Goal: Task Accomplishment & Management: Complete application form

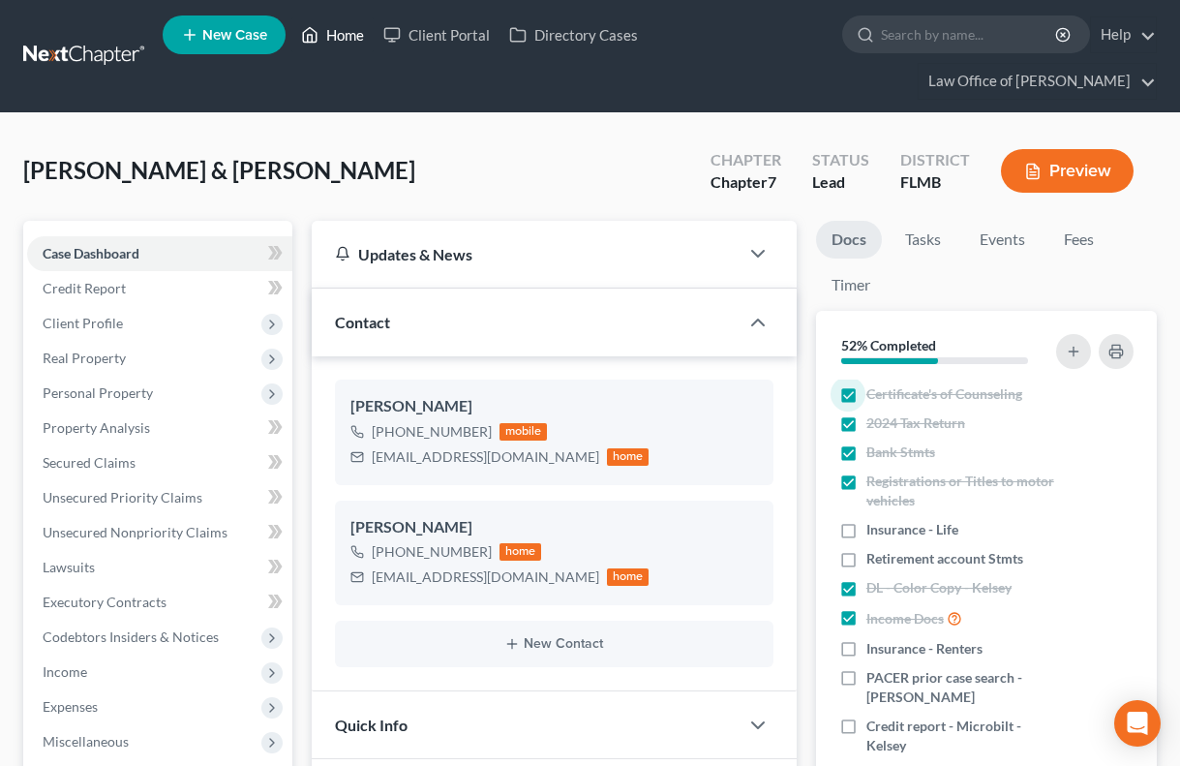
click at [347, 31] on link "Home" at bounding box center [332, 34] width 82 height 35
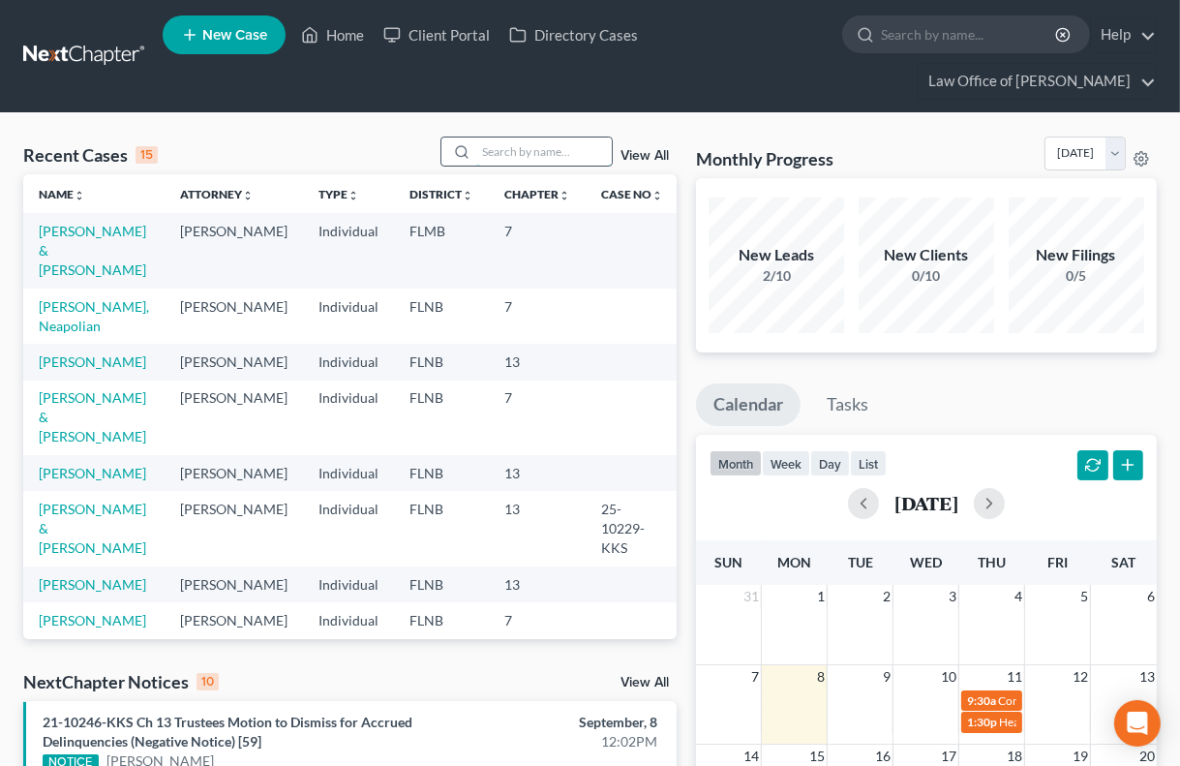
click at [544, 150] on input "search" at bounding box center [544, 151] width 136 height 28
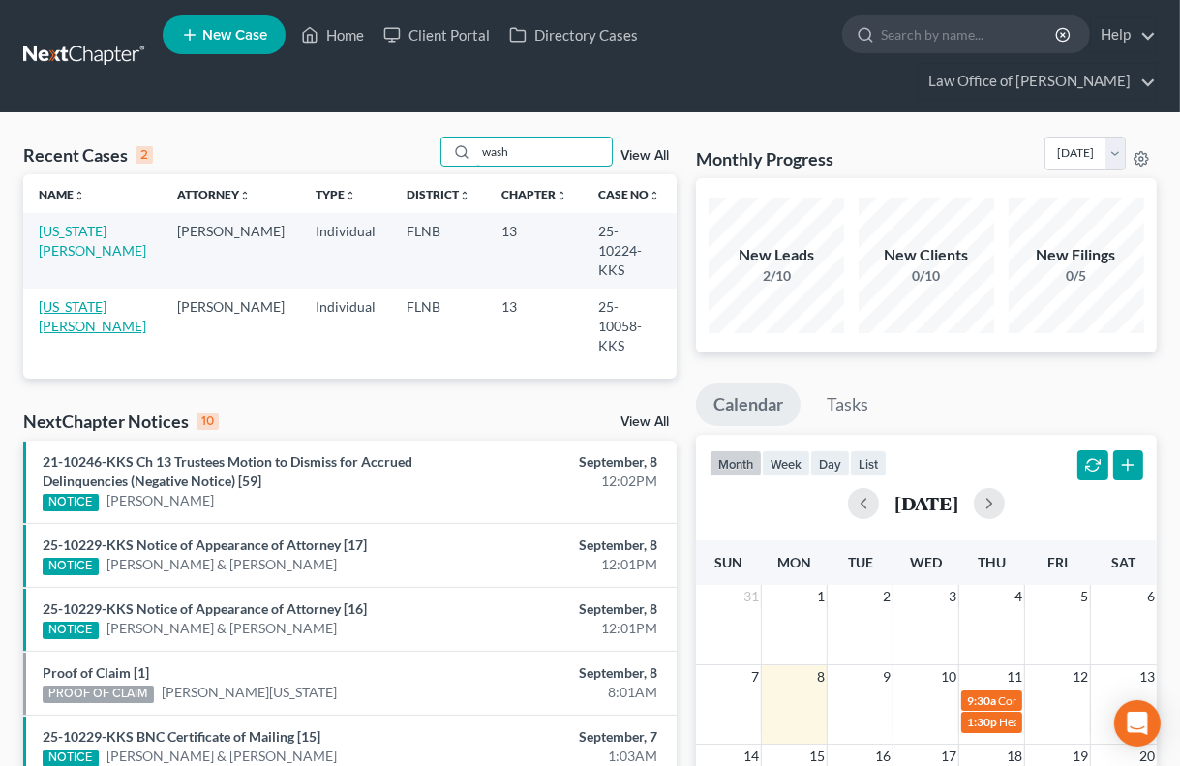
type input "wash"
click at [66, 298] on link "[US_STATE][PERSON_NAME]" at bounding box center [92, 316] width 107 height 36
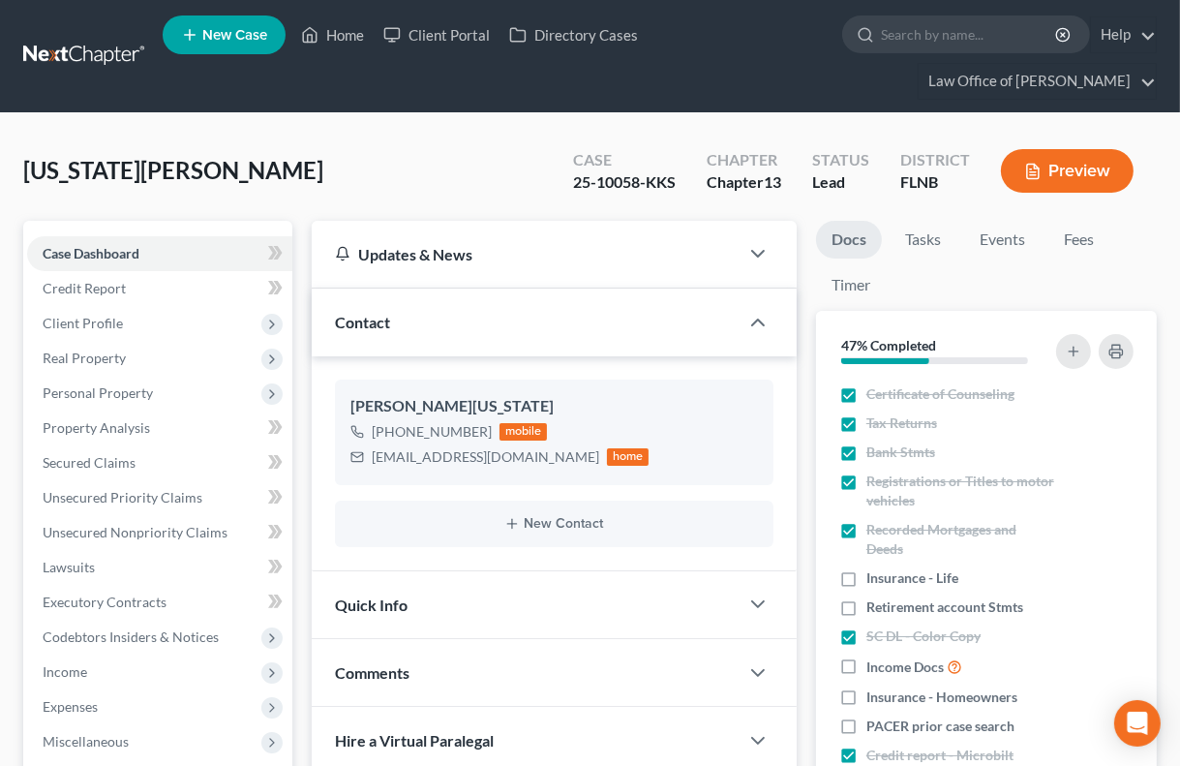
scroll to position [33, 0]
click at [87, 494] on span "Unsecured Priority Claims" at bounding box center [123, 497] width 160 height 16
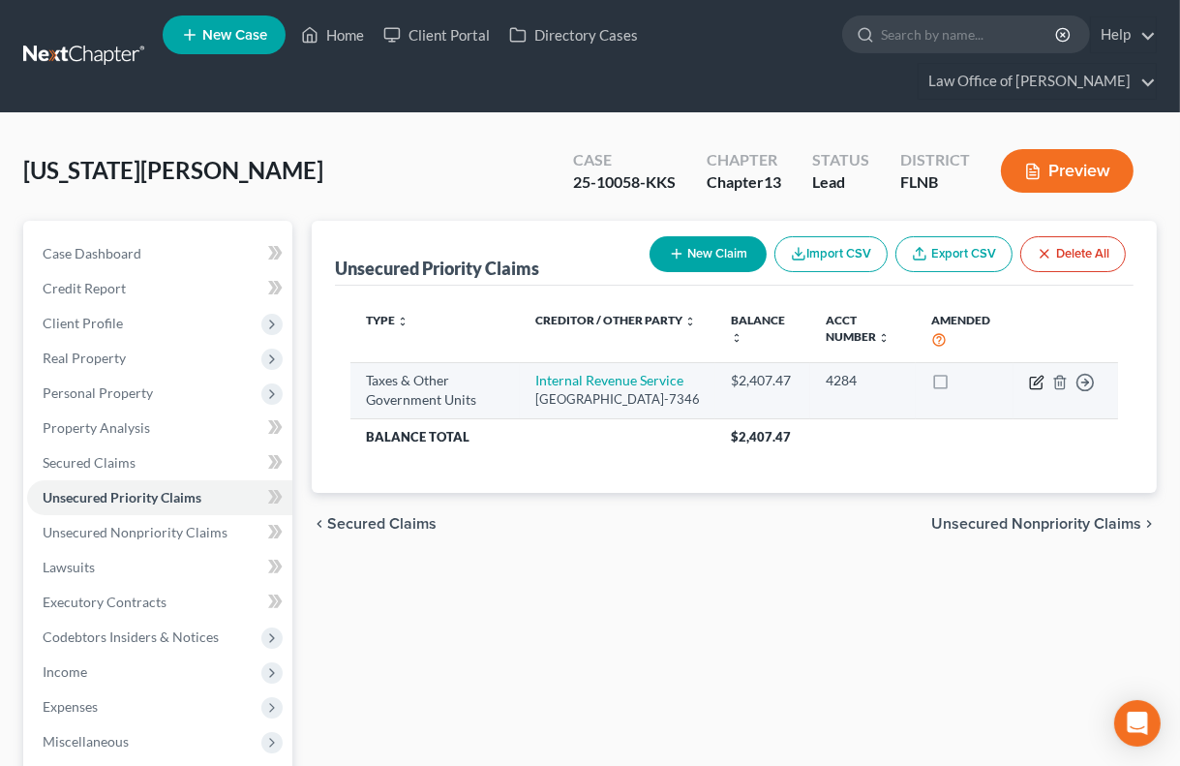
click at [1033, 382] on icon "button" at bounding box center [1036, 382] width 15 height 15
select select "0"
select select "39"
select select "0"
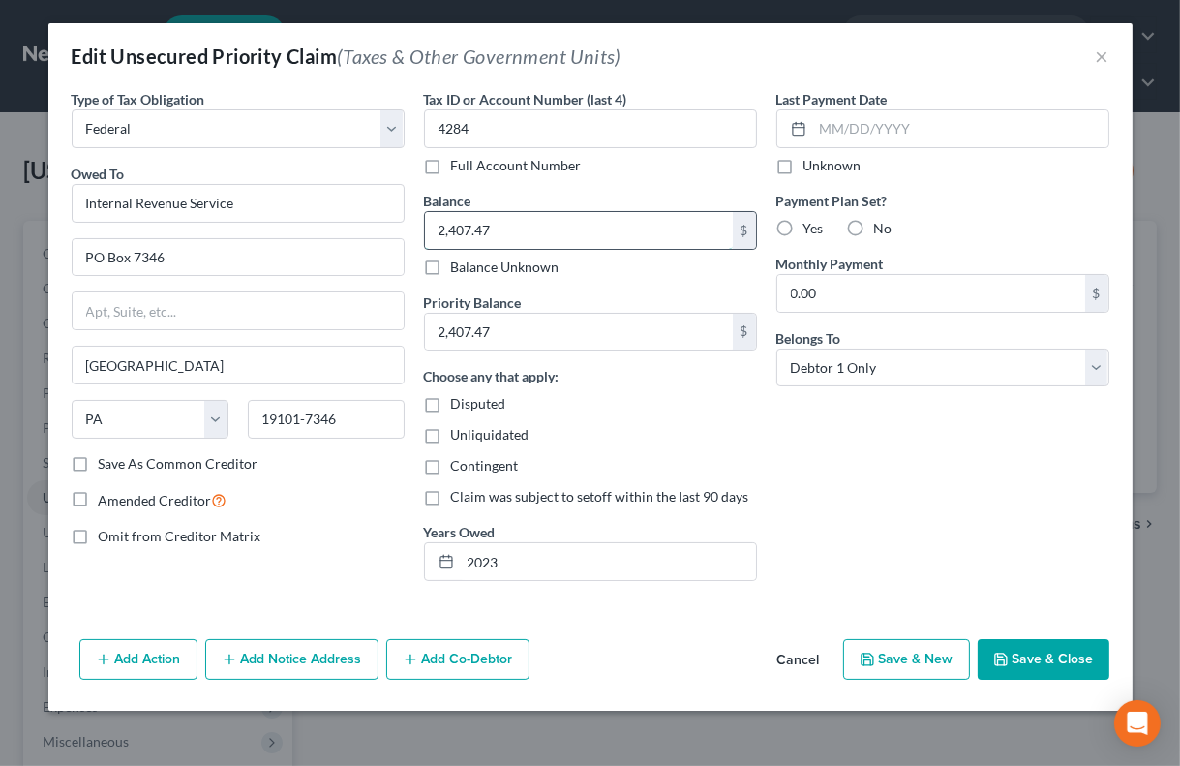
drag, startPoint x: 435, startPoint y: 230, endPoint x: 496, endPoint y: 230, distance: 61.0
click at [496, 230] on input "2,407.47" at bounding box center [579, 230] width 308 height 37
type input "2,322.38"
click at [1021, 658] on button "Save & Close" at bounding box center [1044, 659] width 132 height 41
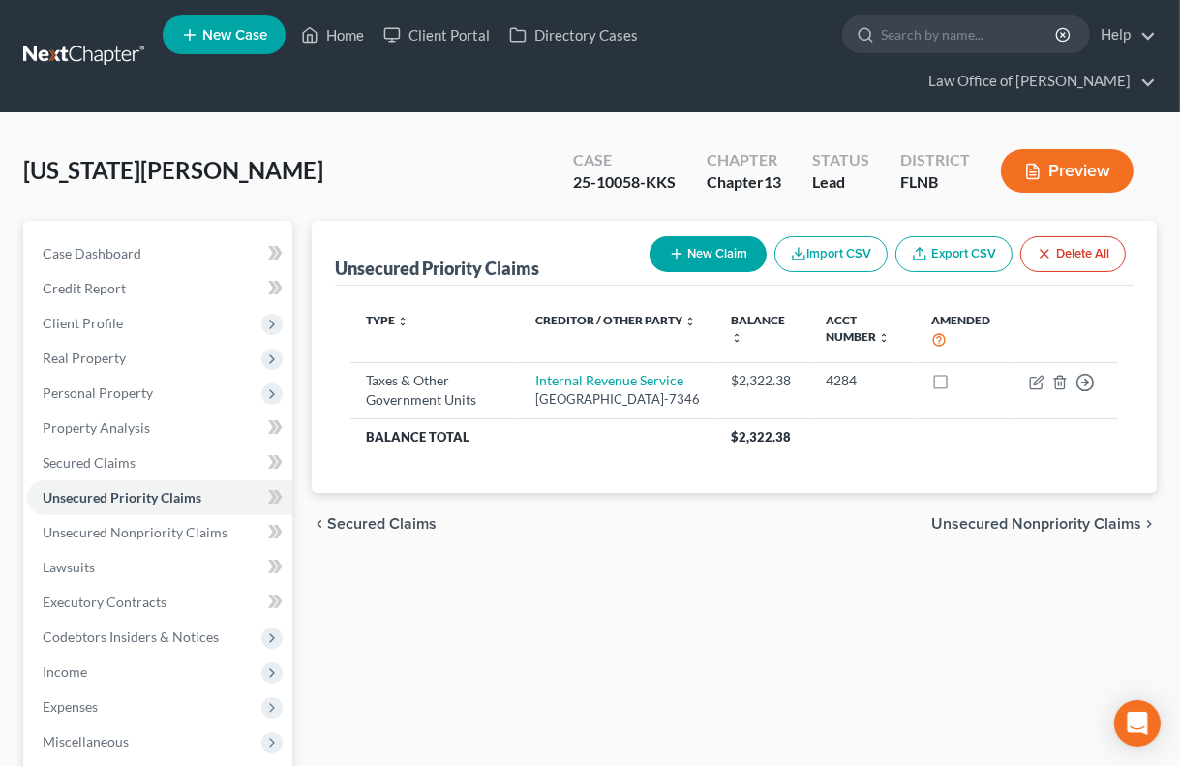
click at [710, 253] on button "New Claim" at bounding box center [708, 254] width 117 height 36
select select "0"
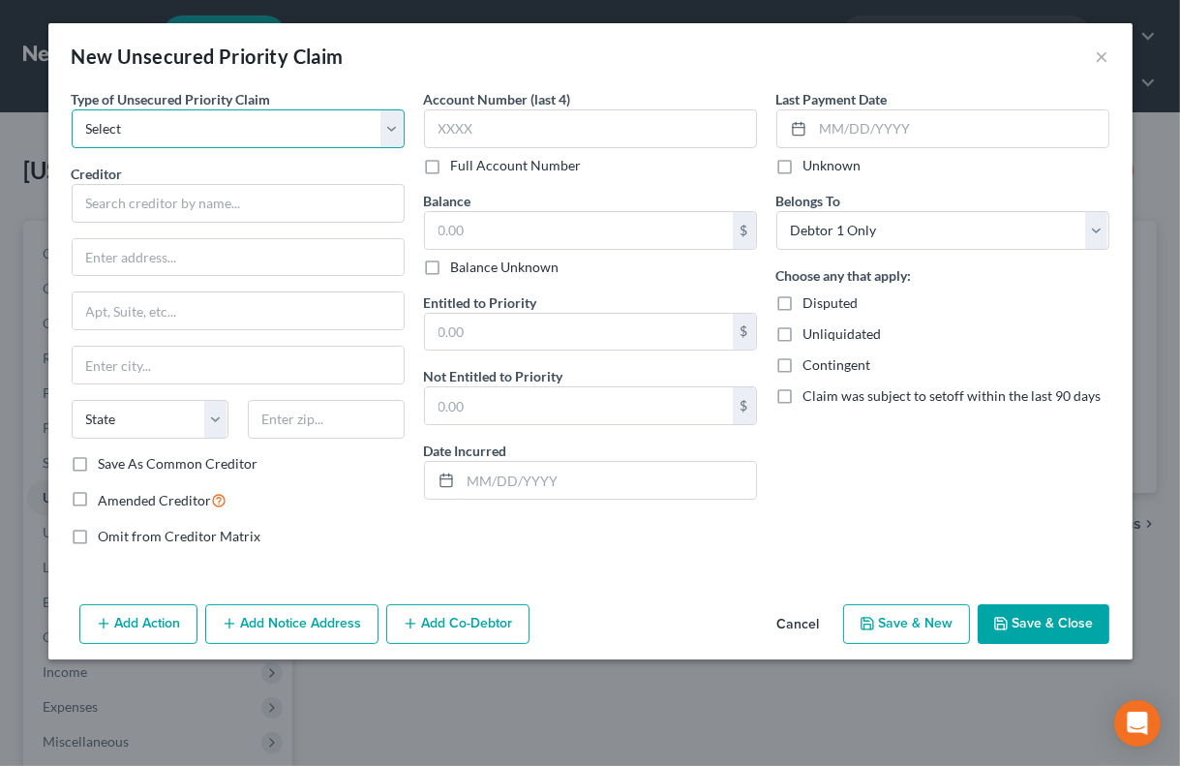
select select "0"
click option "Taxes & Other Government Units" at bounding box center [0, 0] width 0 height 0
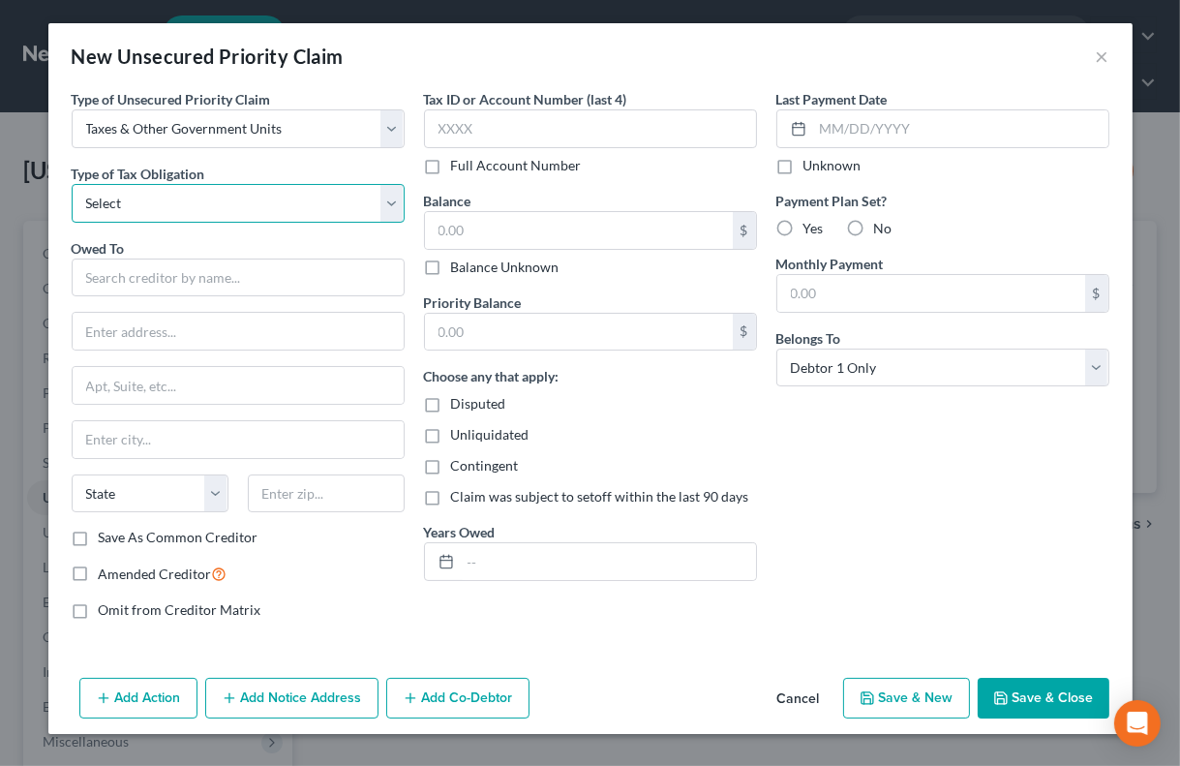
select select "0"
click option "Federal" at bounding box center [0, 0] width 0 height 0
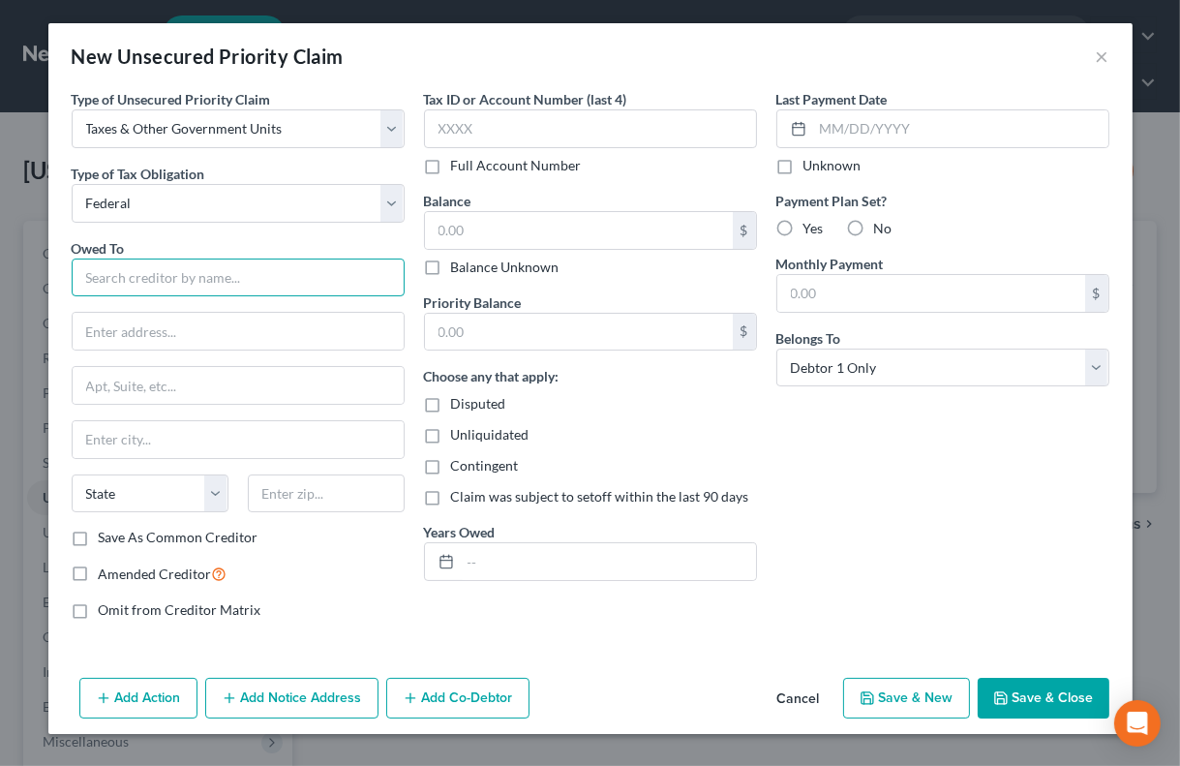
click at [195, 279] on input "text" at bounding box center [238, 277] width 333 height 39
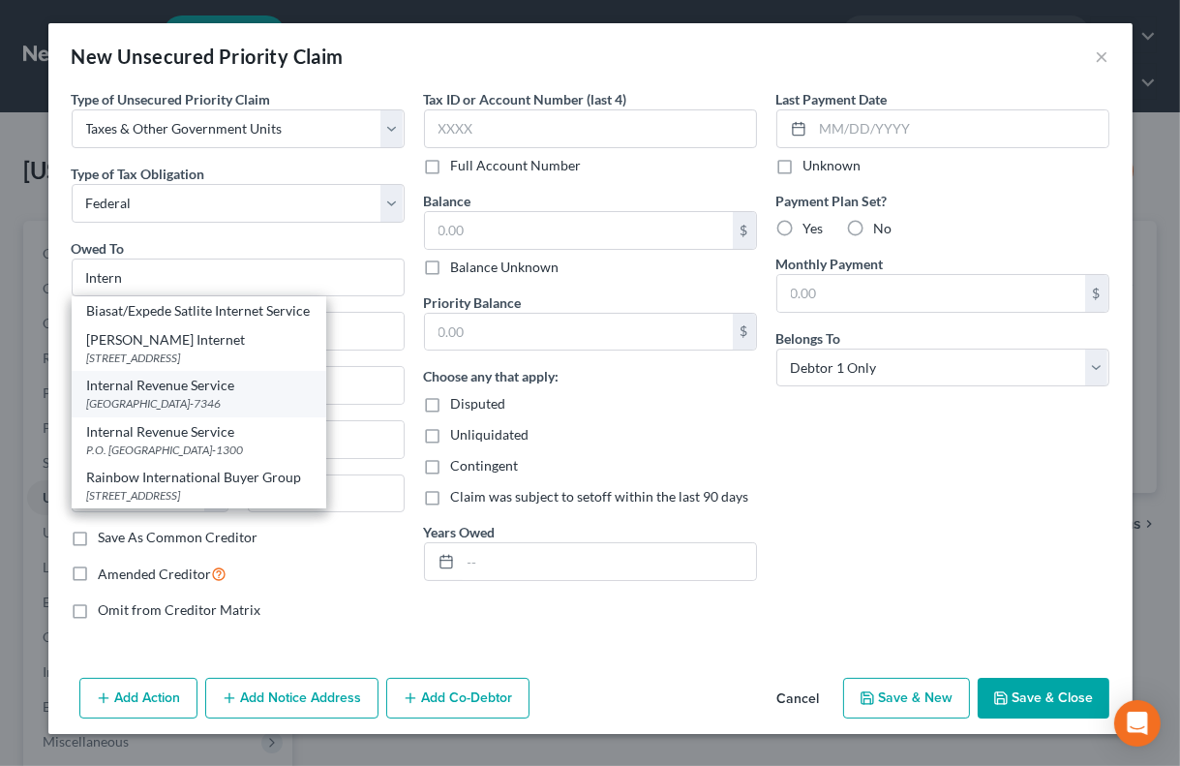
click at [166, 390] on div "Internal Revenue Service" at bounding box center [199, 385] width 224 height 19
type input "Internal Revenue Service"
type input "PO Box 7346"
type input "[GEOGRAPHIC_DATA]"
select select "39"
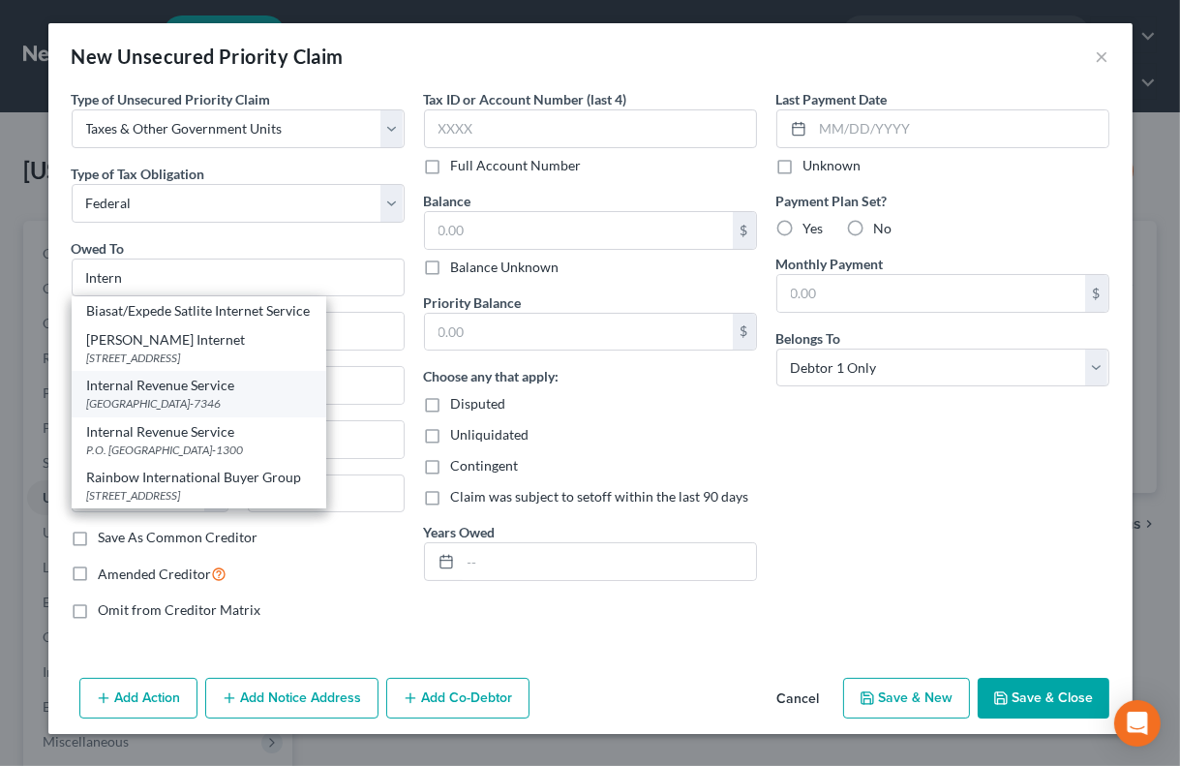
type input "19101-7346"
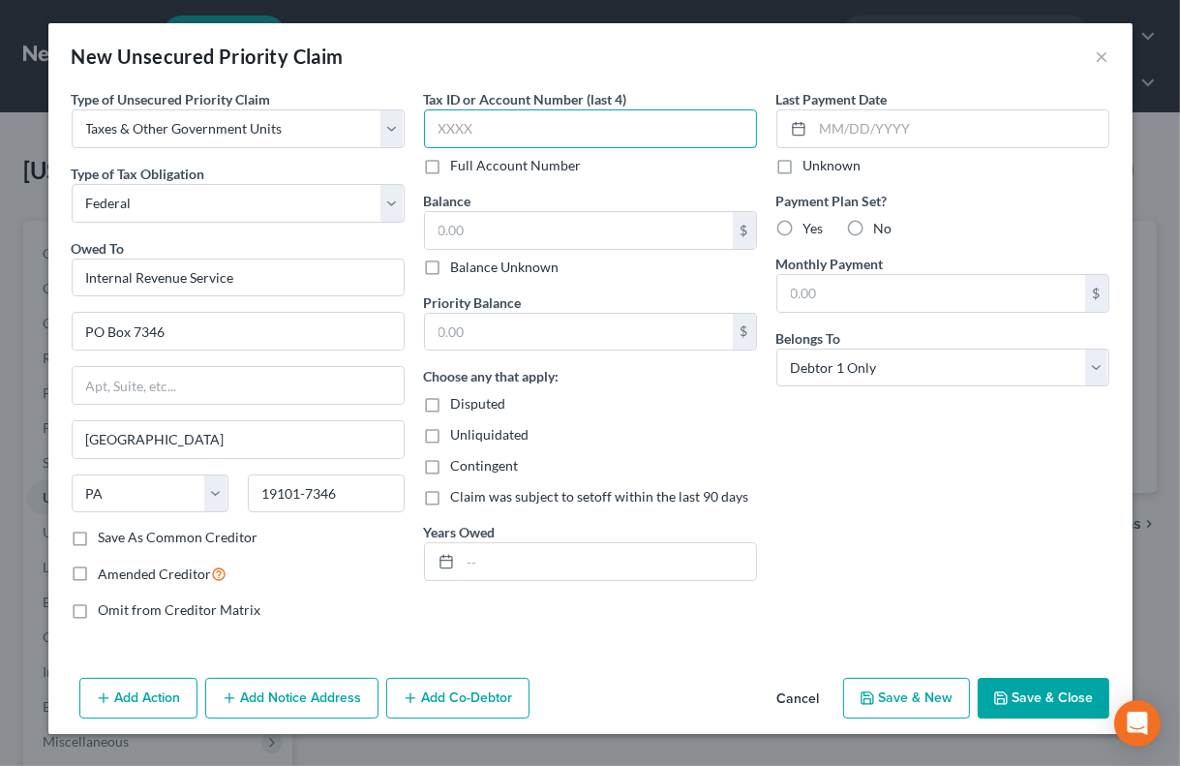
click at [464, 130] on input "text" at bounding box center [590, 128] width 333 height 39
type input "4284"
click at [497, 229] on input "text" at bounding box center [579, 230] width 308 height 37
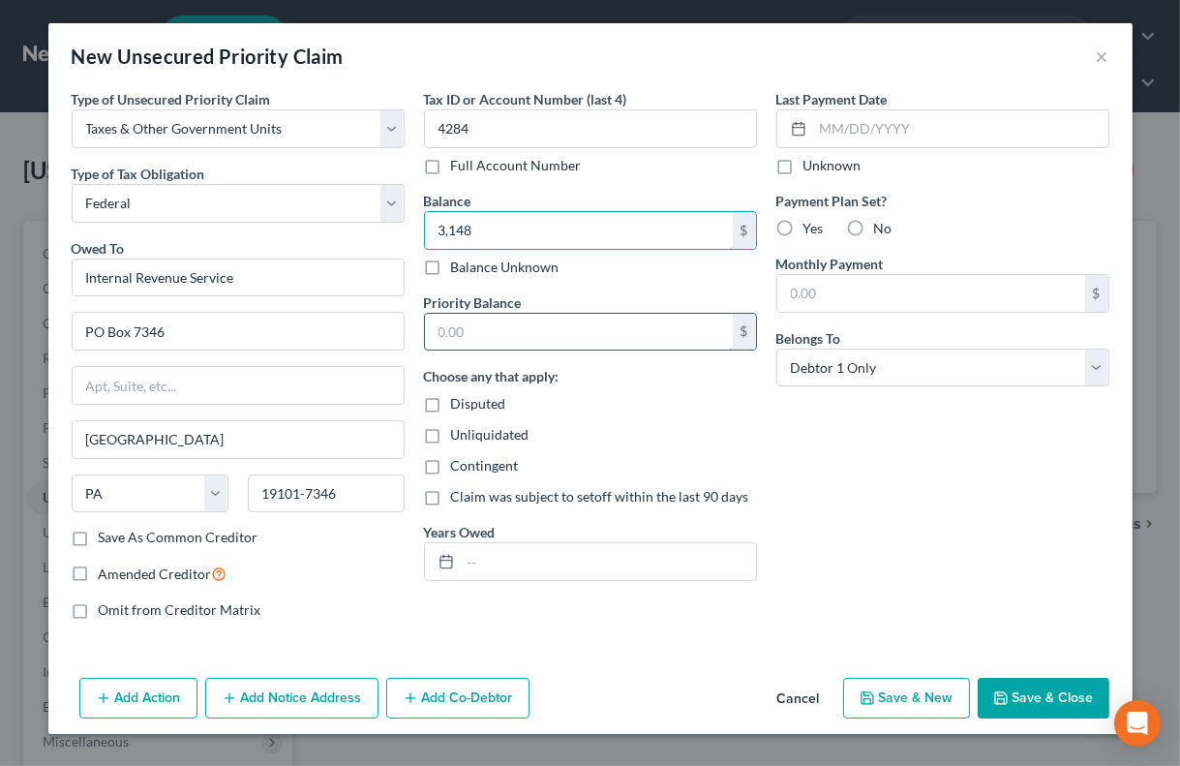
type input "3,148"
click at [530, 330] on input "text" at bounding box center [579, 332] width 308 height 37
type input "3,148"
click at [485, 569] on input "text" at bounding box center [608, 561] width 295 height 37
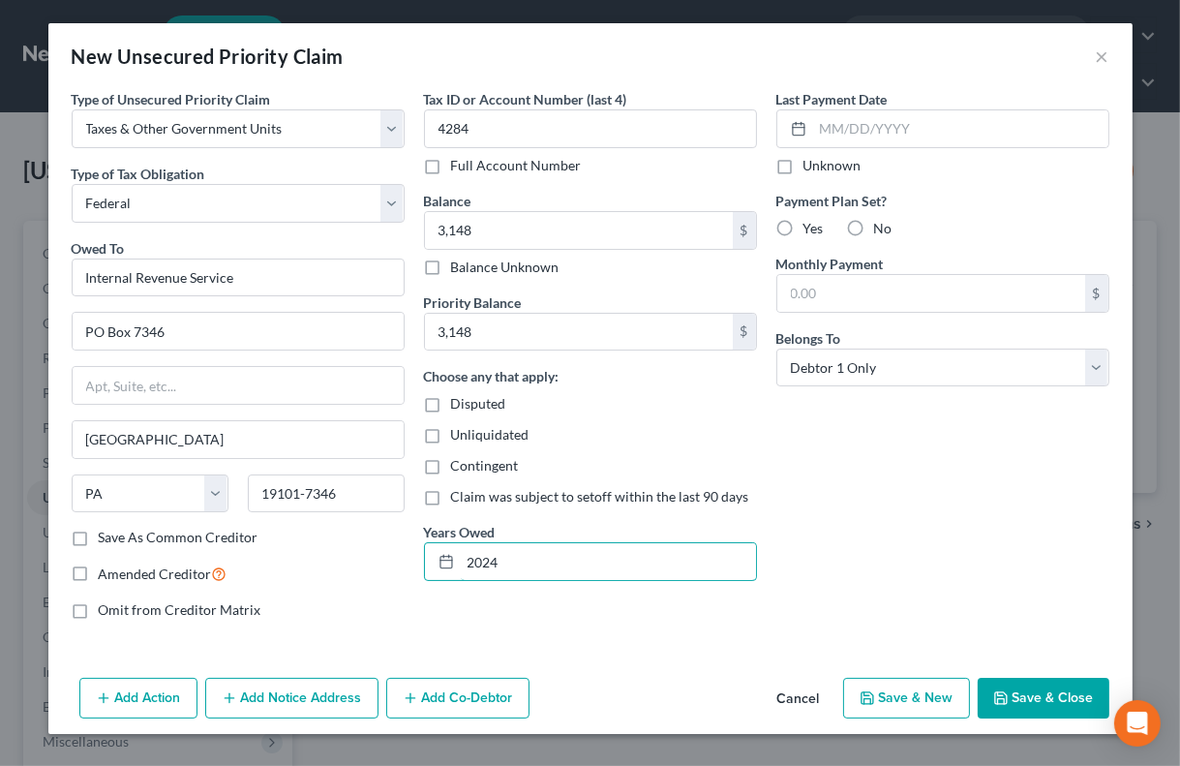
type input "2024"
click at [1007, 687] on button "Save & Close" at bounding box center [1044, 698] width 132 height 41
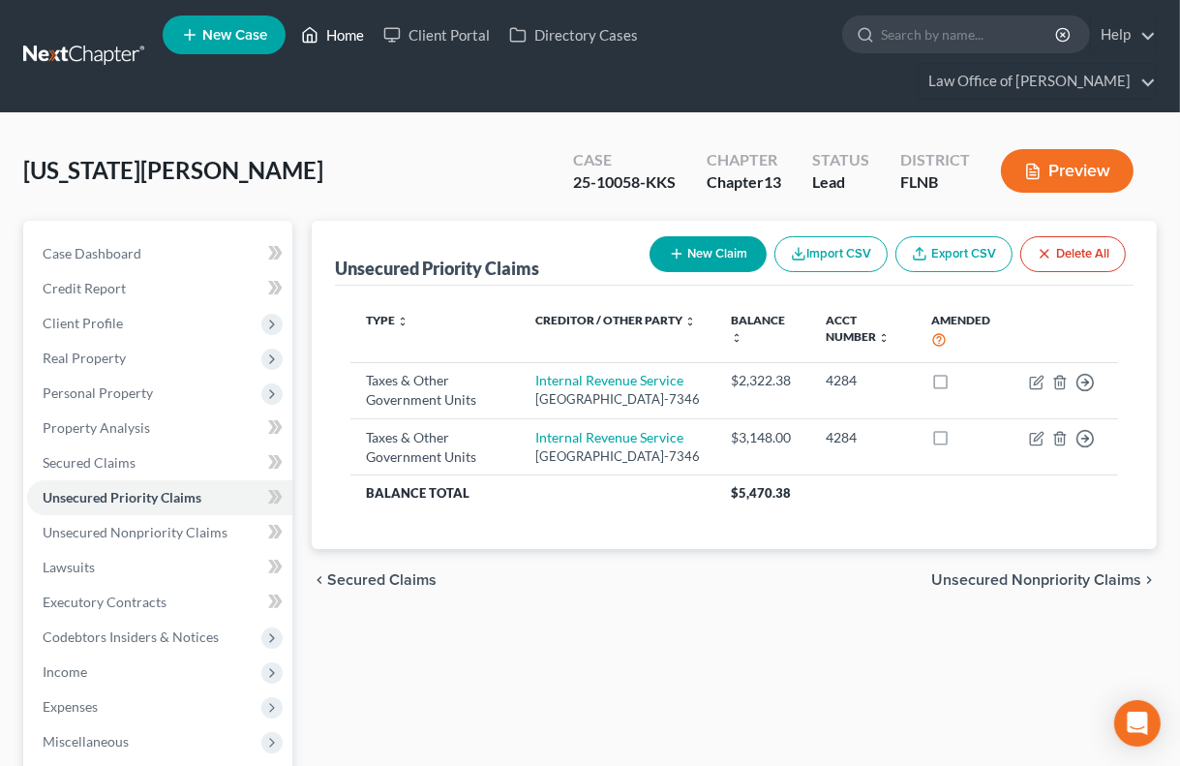
click at [336, 35] on link "Home" at bounding box center [332, 34] width 82 height 35
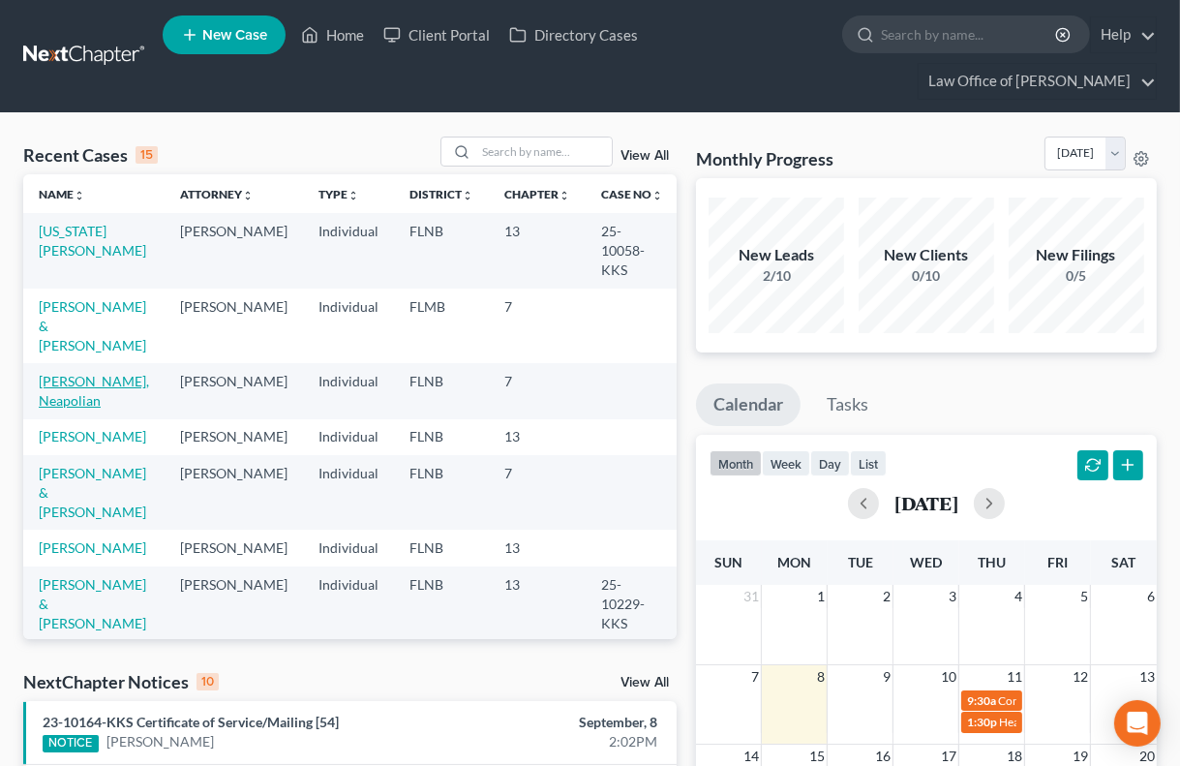
click at [111, 373] on link "[PERSON_NAME], Neapolian" at bounding box center [94, 391] width 110 height 36
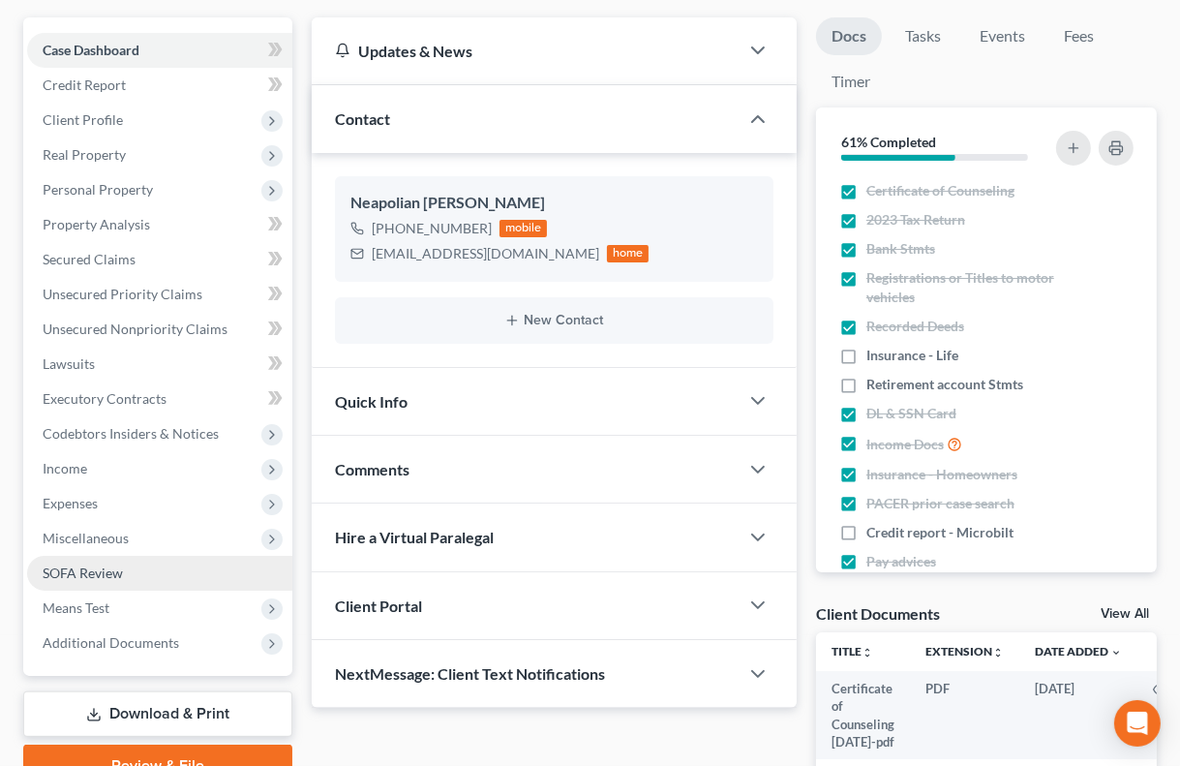
scroll to position [213, 0]
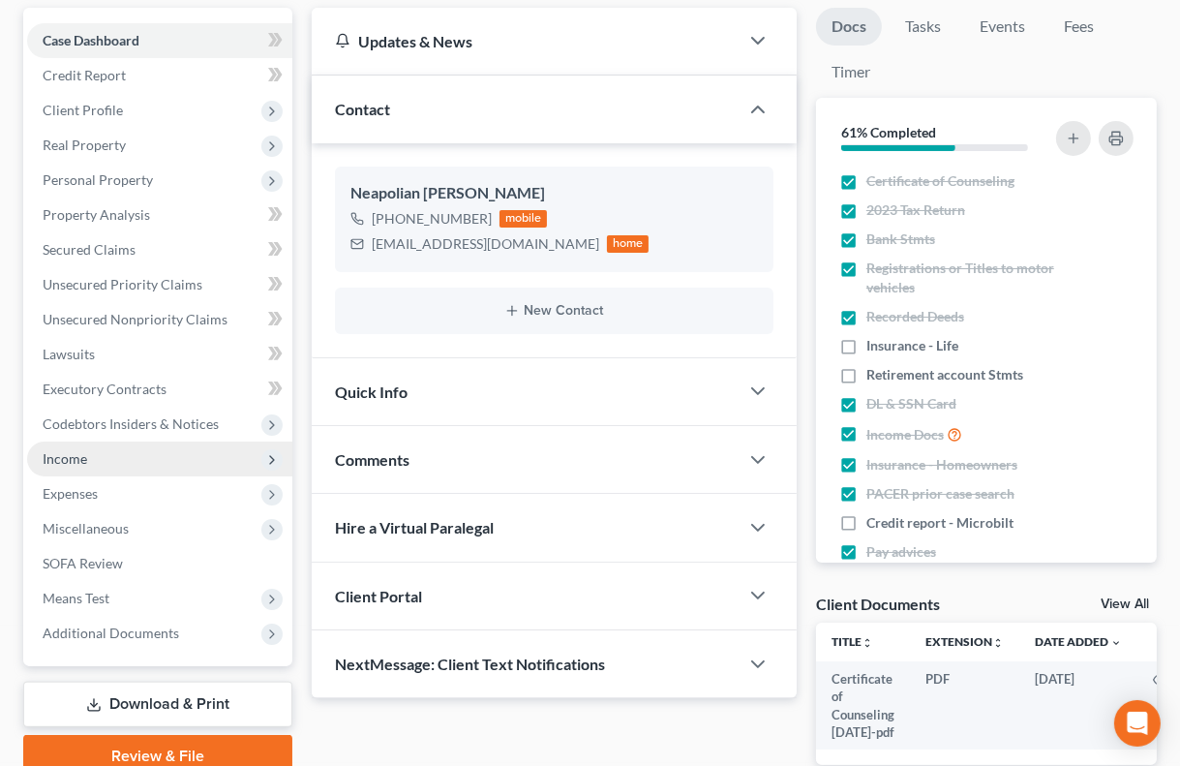
click at [76, 459] on span "Income" at bounding box center [65, 458] width 45 height 16
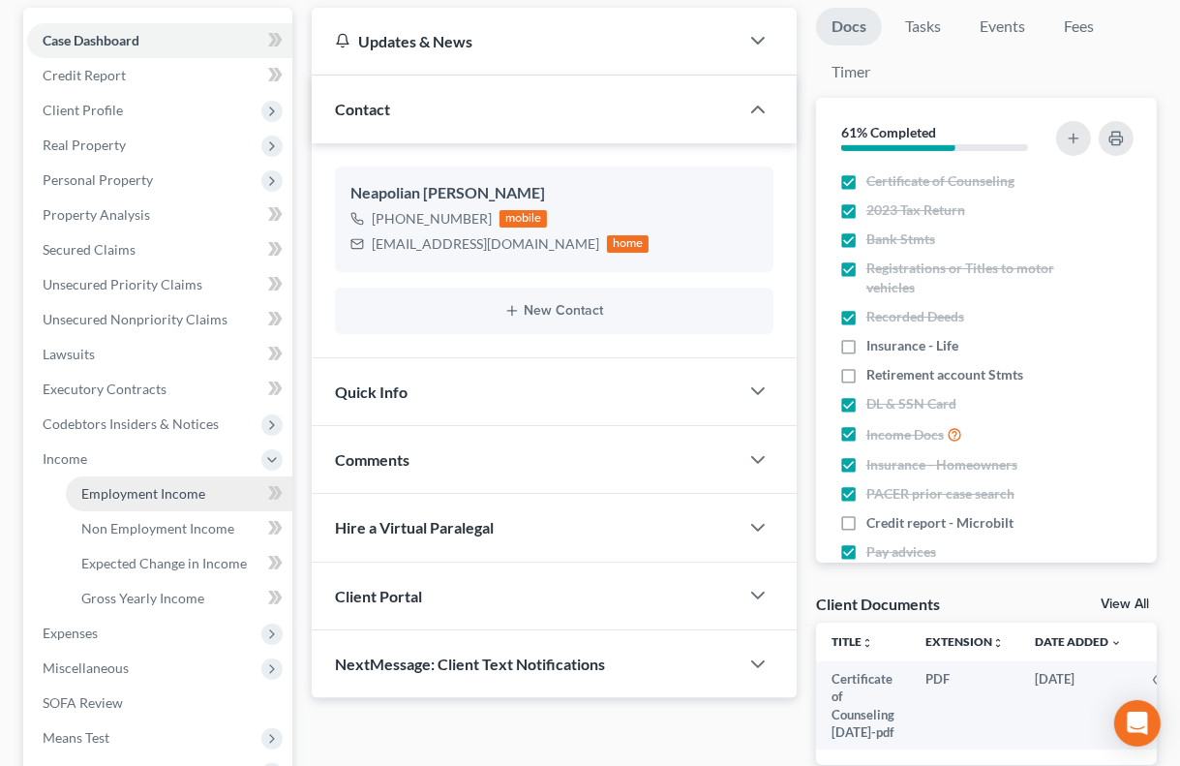
click at [133, 488] on span "Employment Income" at bounding box center [143, 493] width 124 height 16
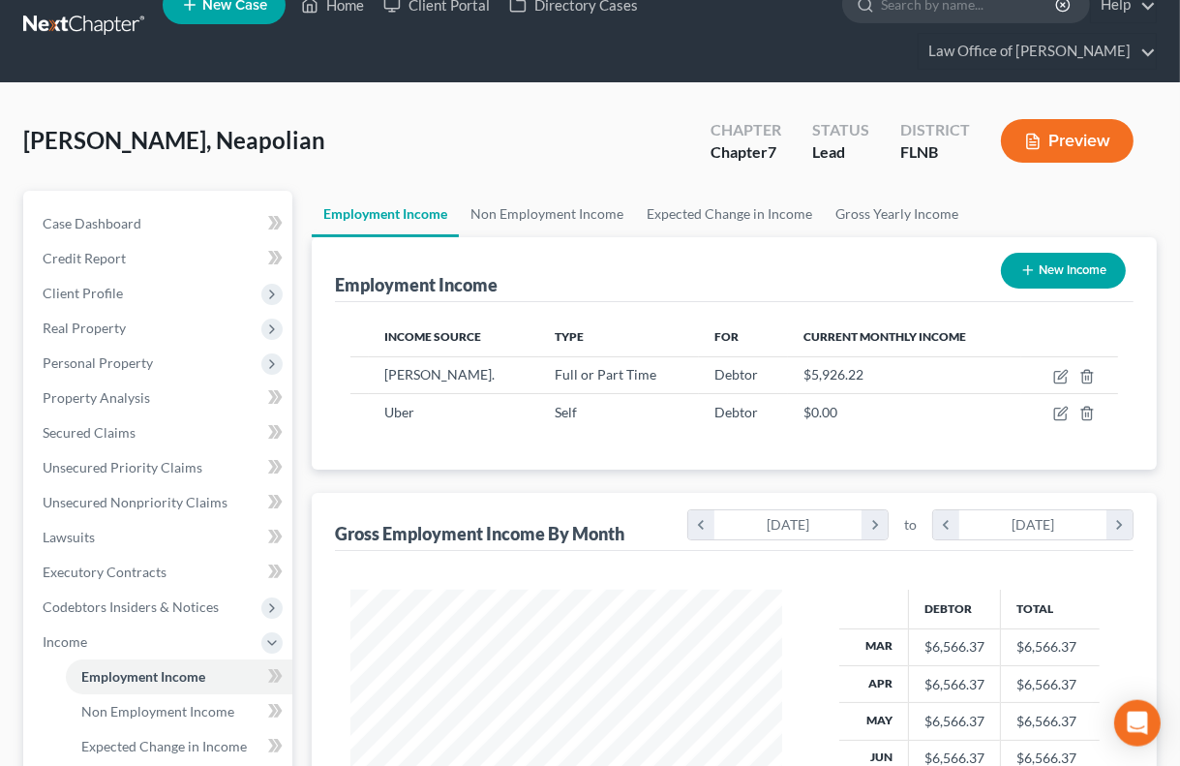
scroll to position [9, 0]
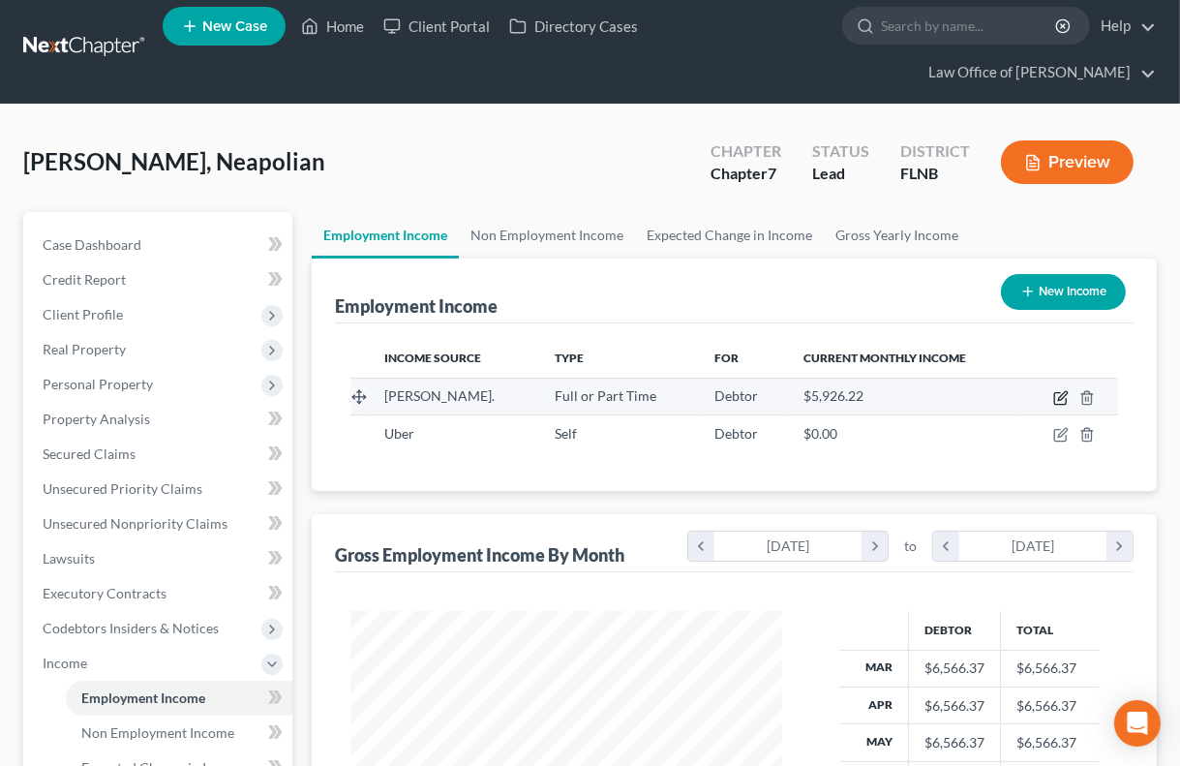
click at [1057, 398] on icon "button" at bounding box center [1060, 397] width 15 height 15
select select "0"
select select "45"
select select "3"
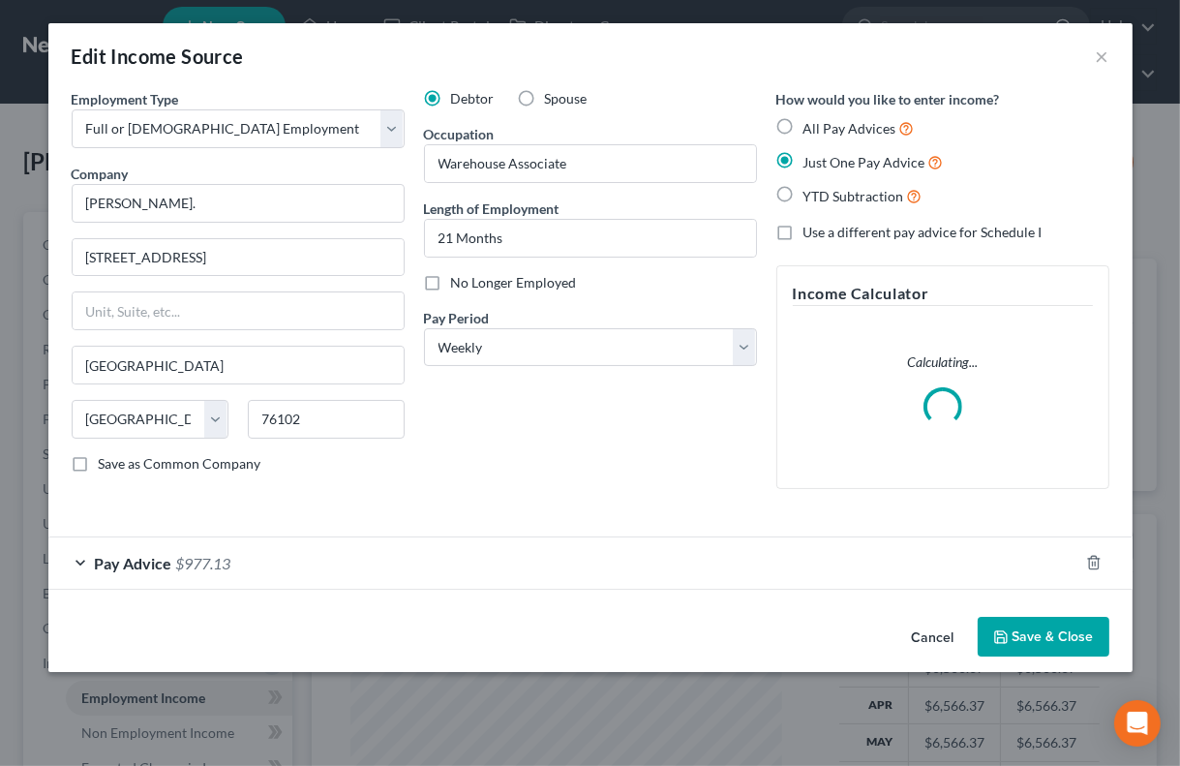
click at [422, 569] on div "Pay Advice $977.13" at bounding box center [563, 562] width 1030 height 51
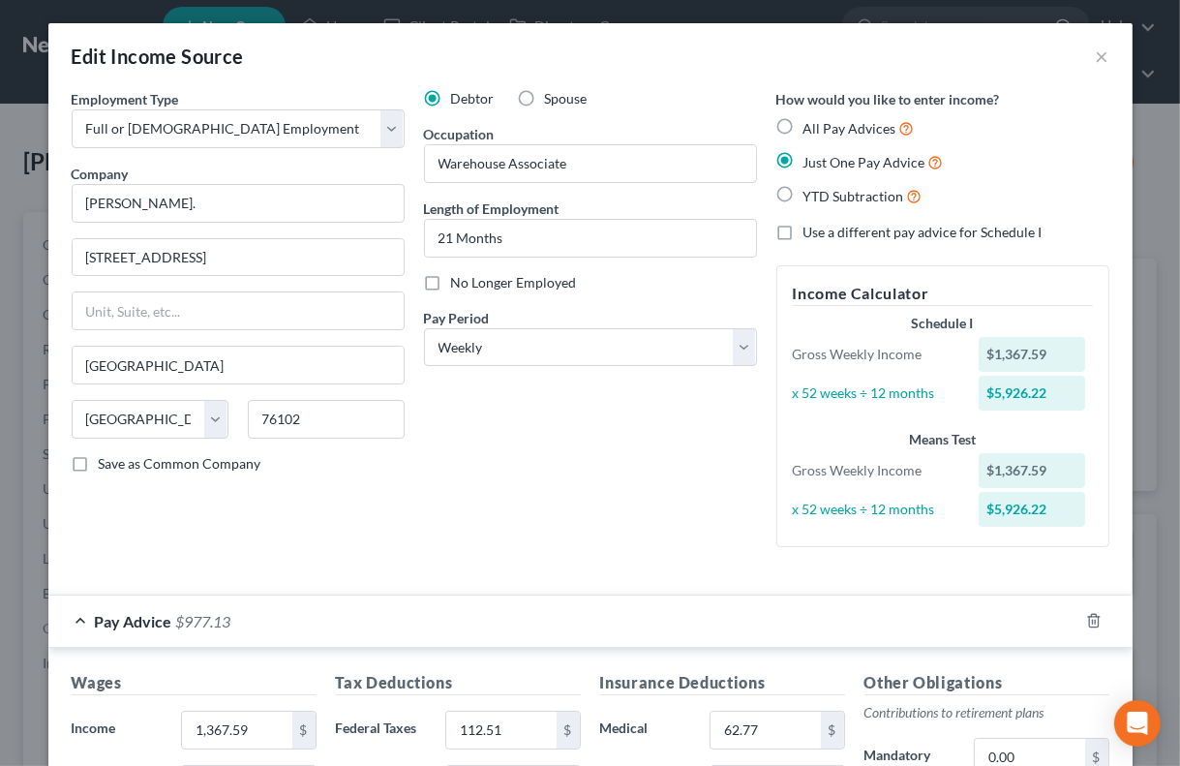
click at [608, 521] on div "Debtor Spouse Occupation Warehouse Associate Length of Employment 21 Months No …" at bounding box center [590, 325] width 352 height 473
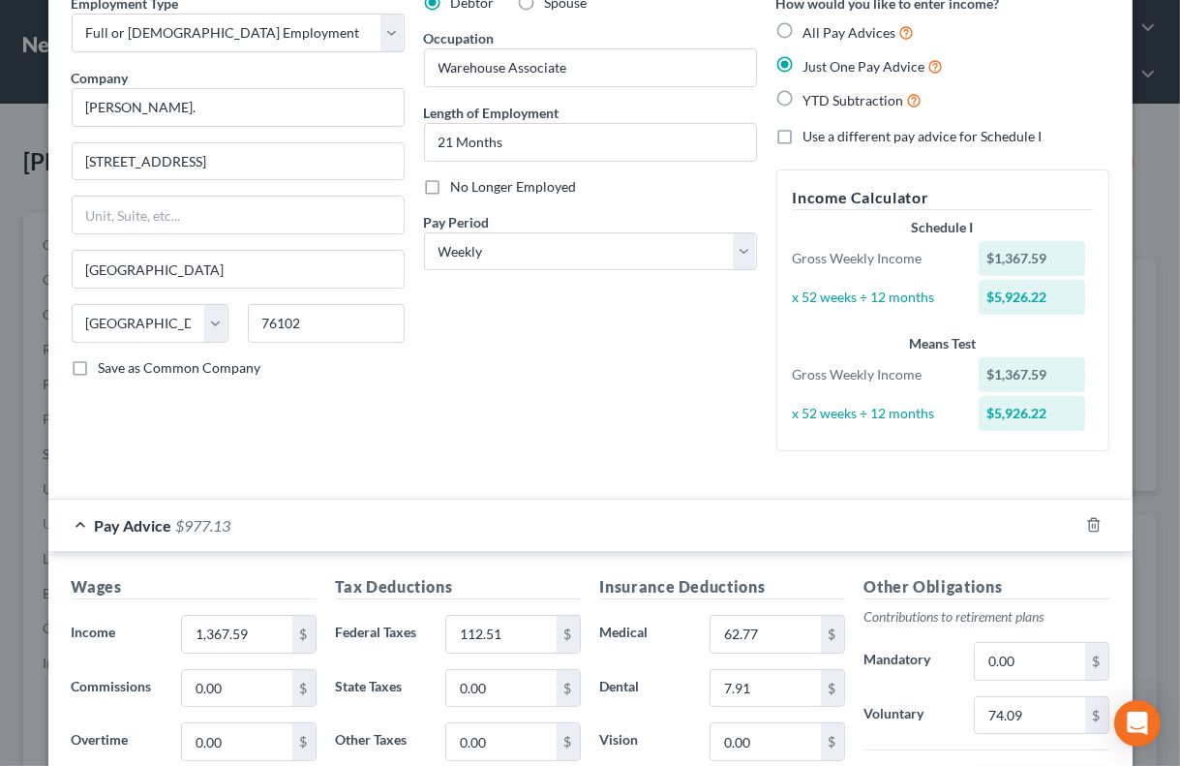
scroll to position [288, 0]
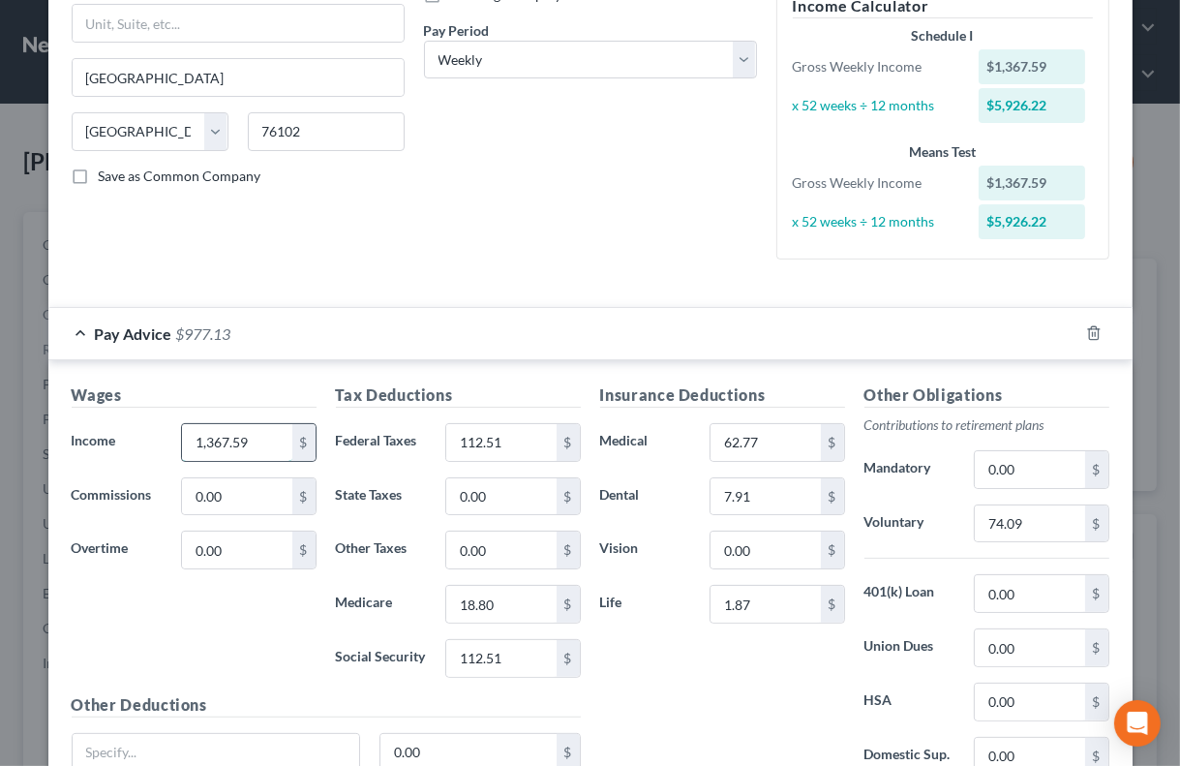
drag, startPoint x: 189, startPoint y: 442, endPoint x: 256, endPoint y: 442, distance: 66.8
click at [256, 442] on input "1,367.59" at bounding box center [236, 442] width 109 height 37
type input "1,464.31"
click at [655, 271] on div "Debtor Spouse Occupation Warehouse Associate Length of Employment 21 Months No …" at bounding box center [590, 38] width 352 height 473
drag, startPoint x: 455, startPoint y: 442, endPoint x: 516, endPoint y: 442, distance: 61.0
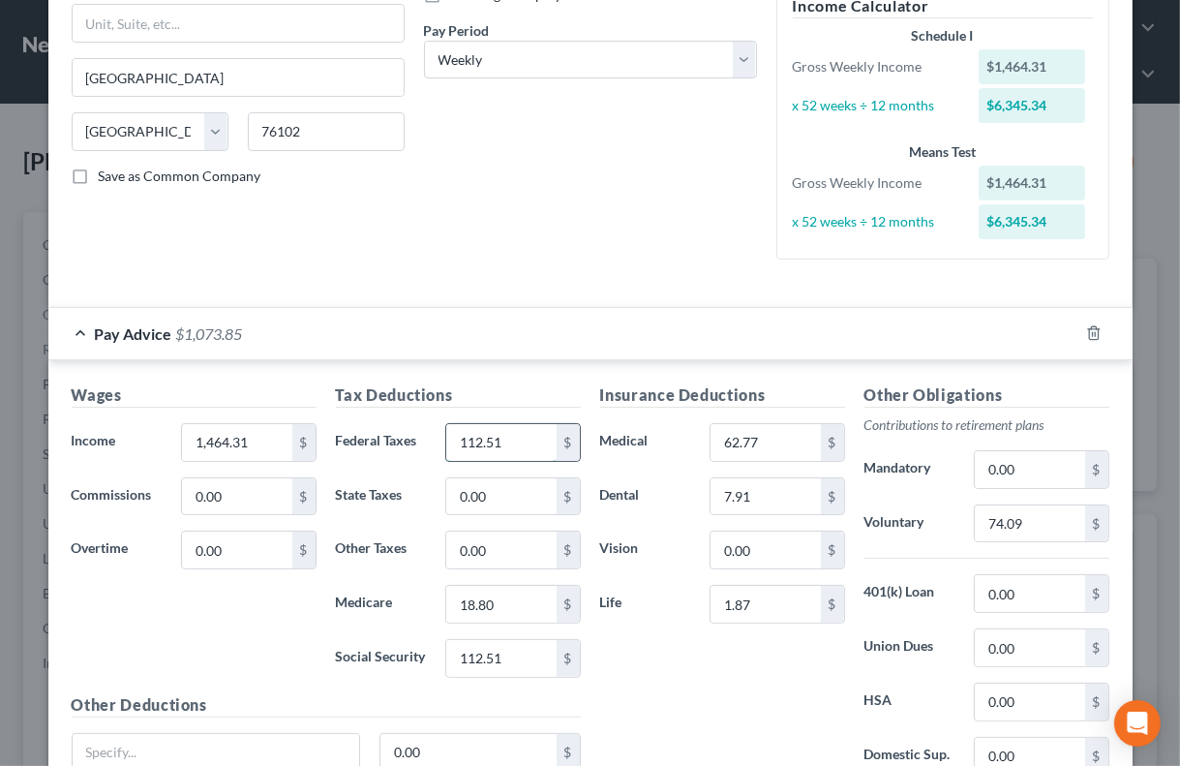
click at [516, 442] on input "112.51" at bounding box center [500, 442] width 109 height 37
type input "125.41"
drag, startPoint x: 452, startPoint y: 597, endPoint x: 499, endPoint y: 601, distance: 46.6
click at [499, 601] on input "18.80" at bounding box center [500, 604] width 109 height 37
type input "86.24"
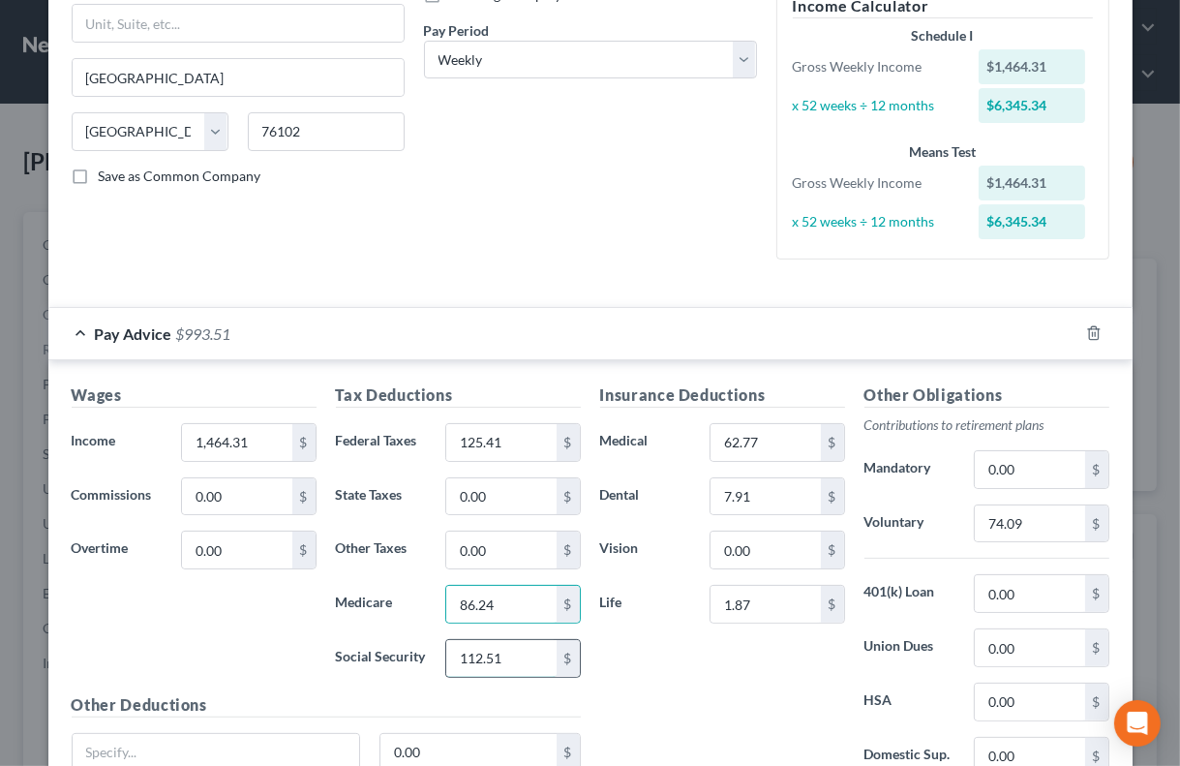
click at [453, 658] on input "112.51" at bounding box center [500, 658] width 109 height 37
type input "86.24"
drag, startPoint x: 454, startPoint y: 606, endPoint x: 503, endPoint y: 600, distance: 49.7
click at [503, 600] on input "86.24" at bounding box center [500, 604] width 109 height 37
type input "20.17"
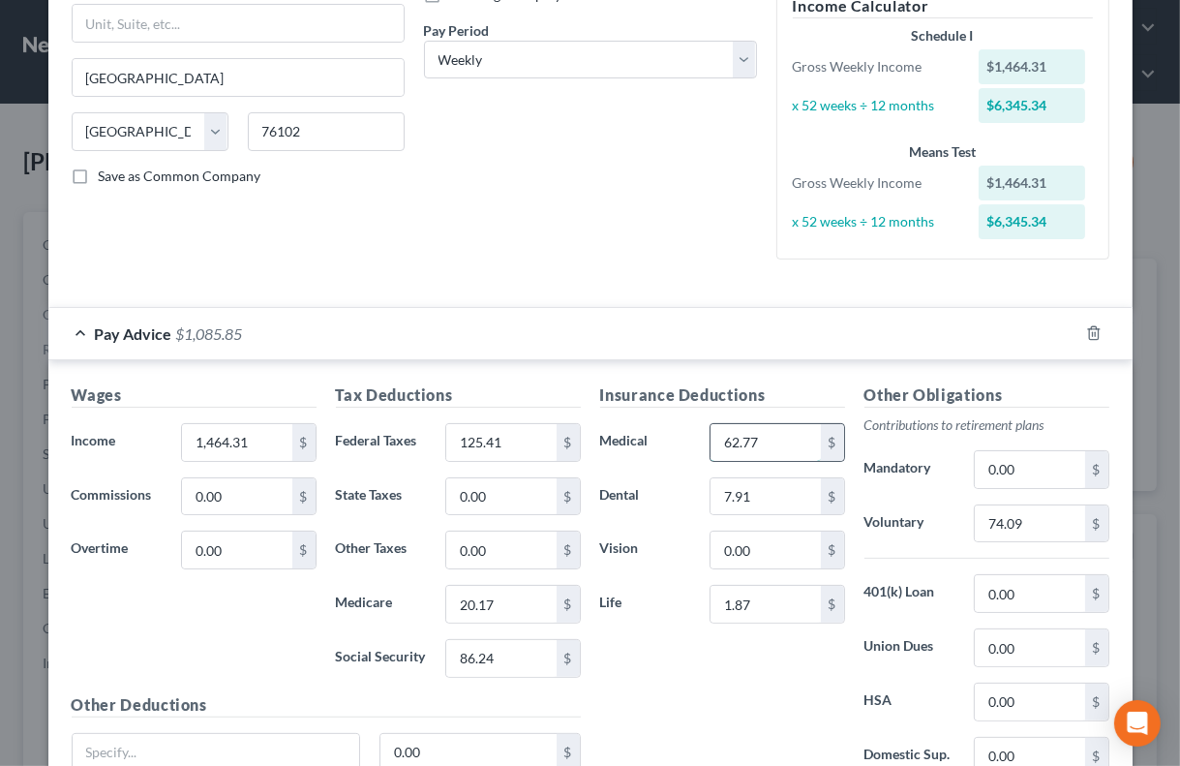
drag, startPoint x: 726, startPoint y: 442, endPoint x: 778, endPoint y: 442, distance: 52.3
click at [778, 442] on input "62.77" at bounding box center [765, 442] width 109 height 37
type input "63.92"
drag, startPoint x: 711, startPoint y: 496, endPoint x: 756, endPoint y: 496, distance: 45.5
click at [756, 496] on input "7.91" at bounding box center [765, 496] width 109 height 37
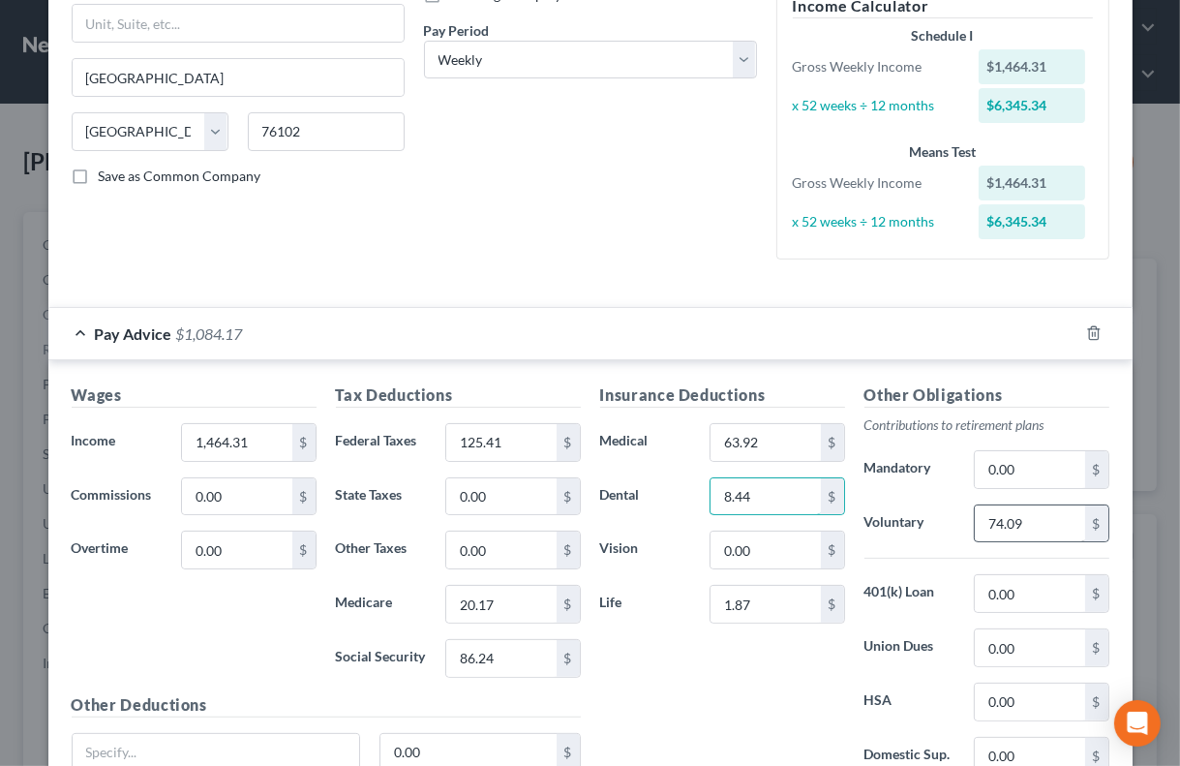
type input "8.44"
drag, startPoint x: 981, startPoint y: 524, endPoint x: 1045, endPoint y: 524, distance: 64.9
click at [1045, 524] on input "74.09" at bounding box center [1029, 523] width 109 height 37
type input "87.79"
click at [986, 593] on input "0.00" at bounding box center [1029, 593] width 109 height 37
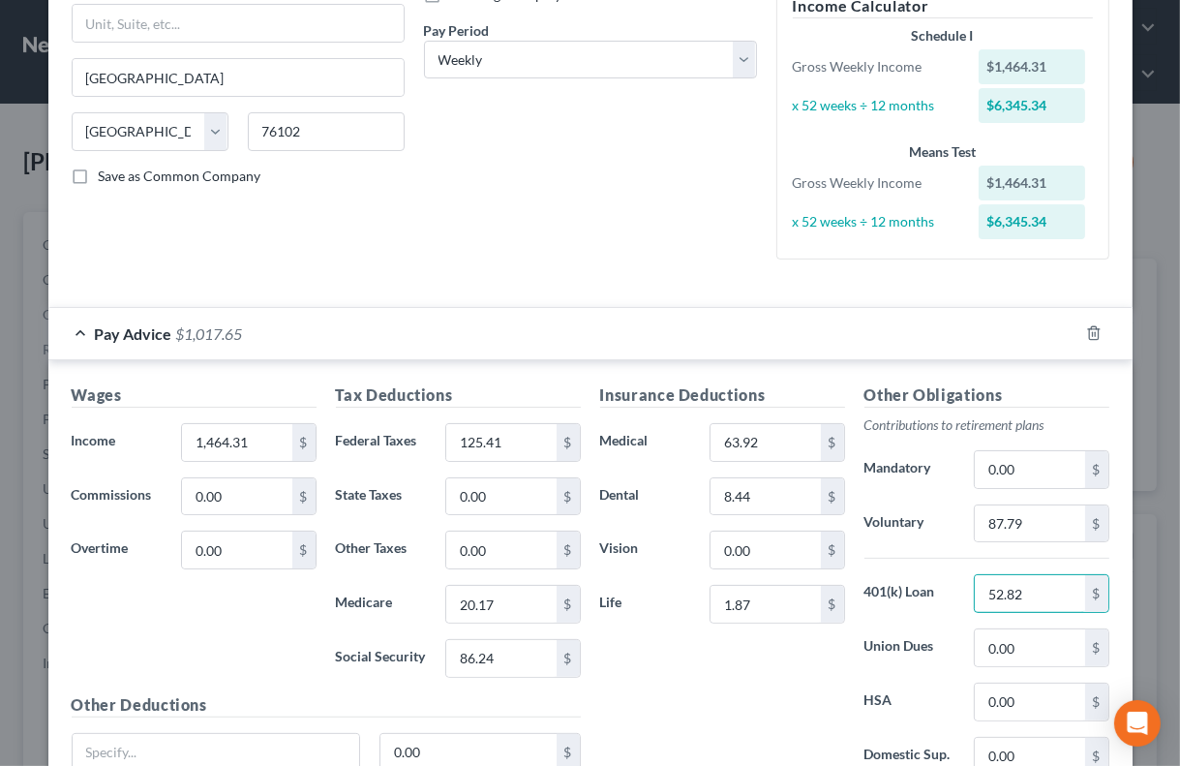
type input "52.82"
click at [743, 664] on div "Insurance Deductions Medical 63.92 $ Dental 8.44 $ Vision 0.00 $ Life 1.87 $" at bounding box center [722, 587] width 264 height 408
drag, startPoint x: 493, startPoint y: 442, endPoint x: 508, endPoint y: 442, distance: 15.5
click at [508, 442] on input "125.41" at bounding box center [500, 442] width 109 height 37
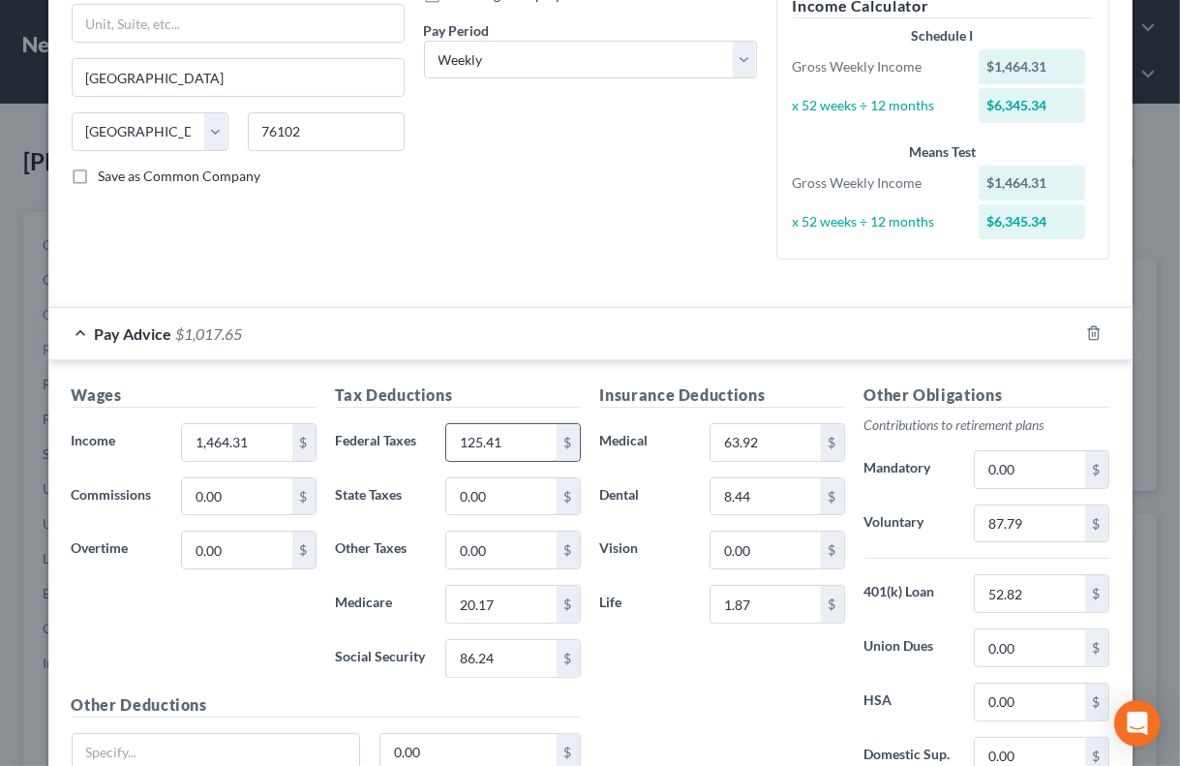
drag, startPoint x: 498, startPoint y: 442, endPoint x: 508, endPoint y: 443, distance: 10.7
click at [508, 443] on input "125.41" at bounding box center [500, 442] width 109 height 37
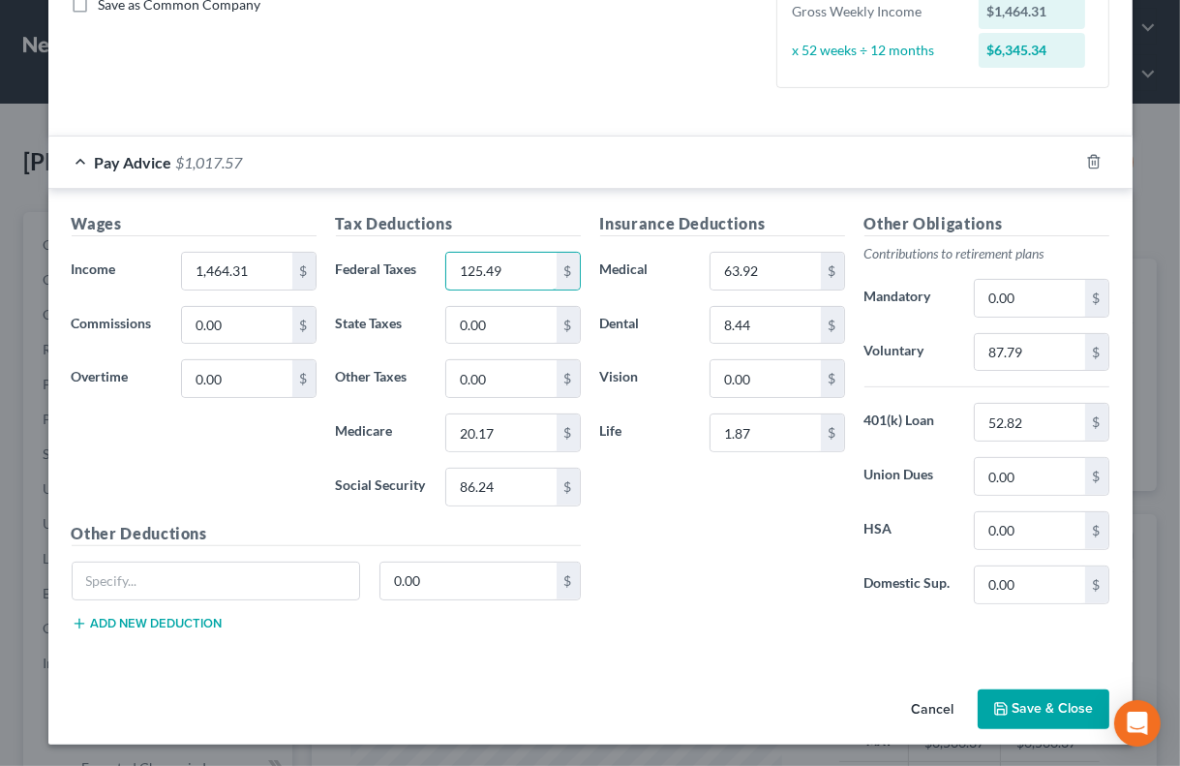
type input "125.49"
click at [1037, 701] on button "Save & Close" at bounding box center [1044, 709] width 132 height 41
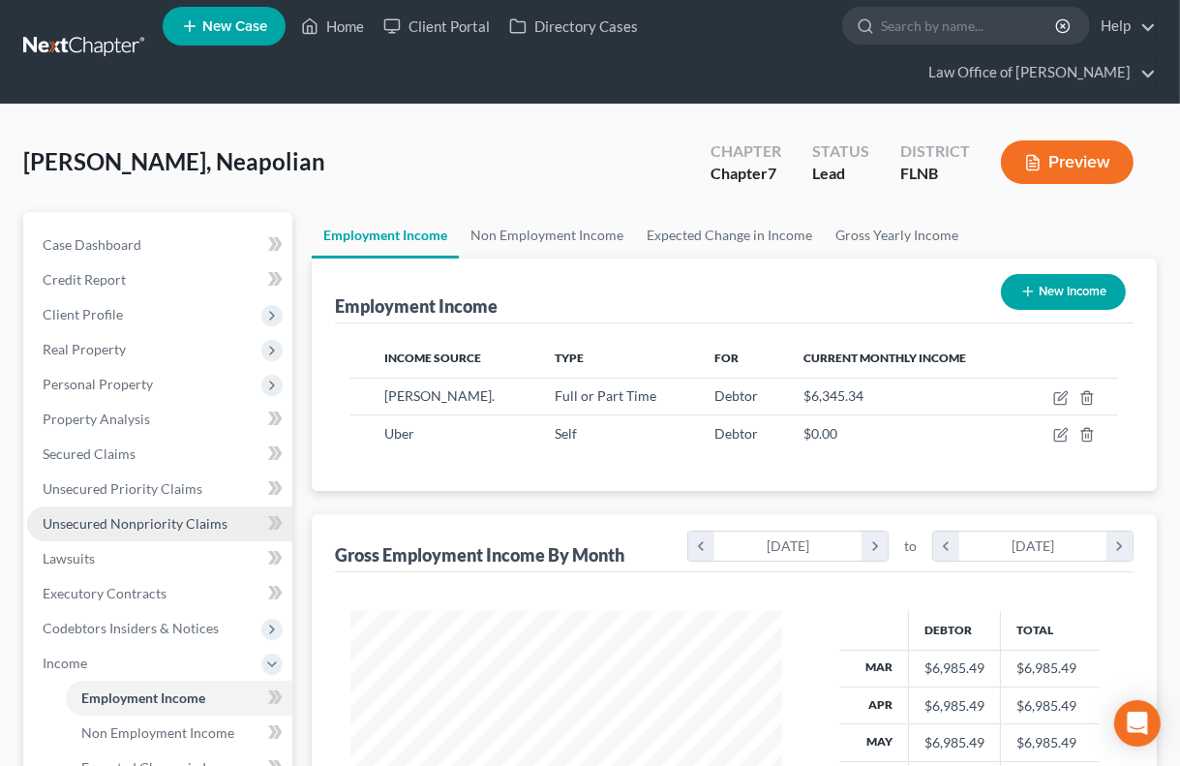
scroll to position [435, 0]
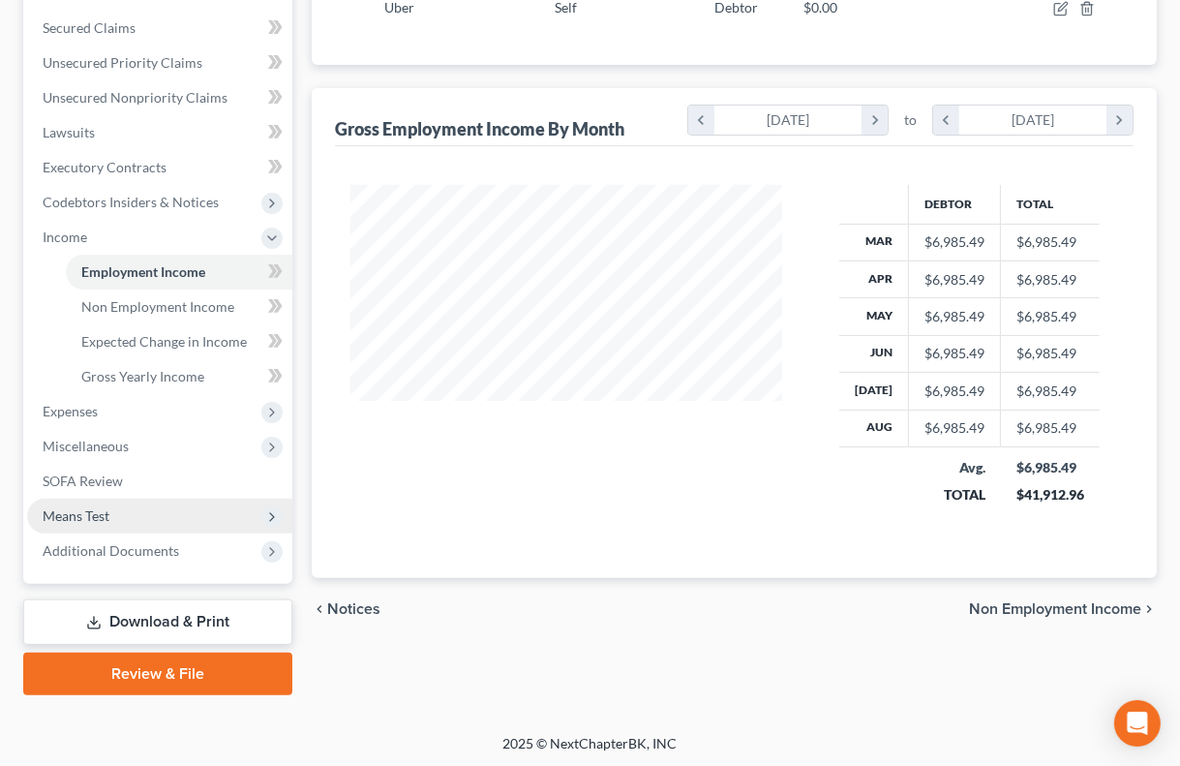
click at [204, 514] on span "Means Test" at bounding box center [159, 516] width 265 height 35
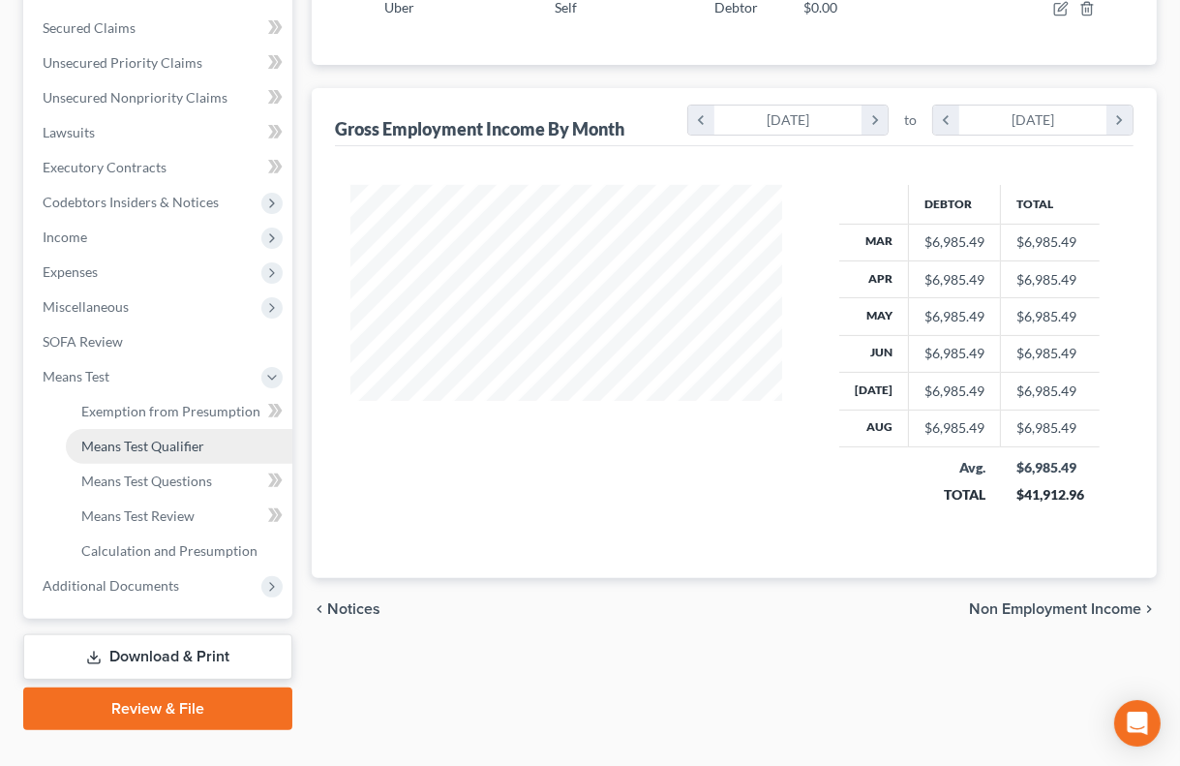
click at [186, 446] on span "Means Test Qualifier" at bounding box center [142, 446] width 123 height 16
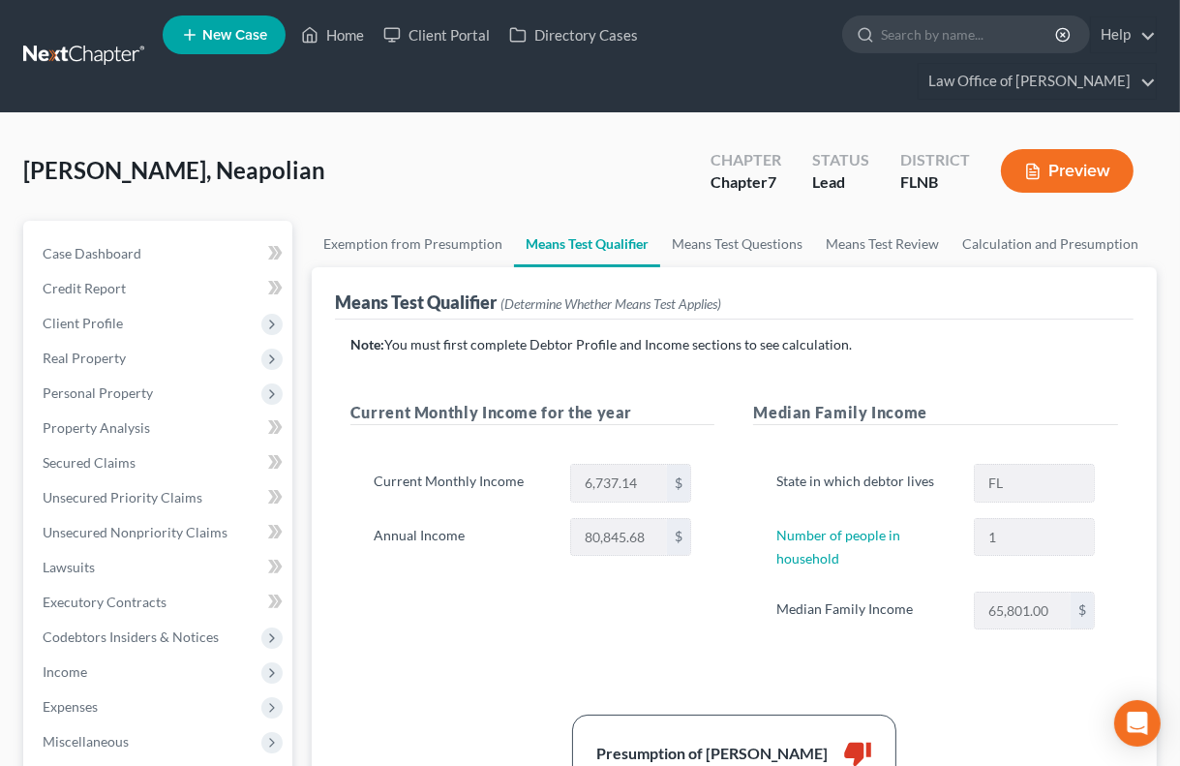
scroll to position [426, 0]
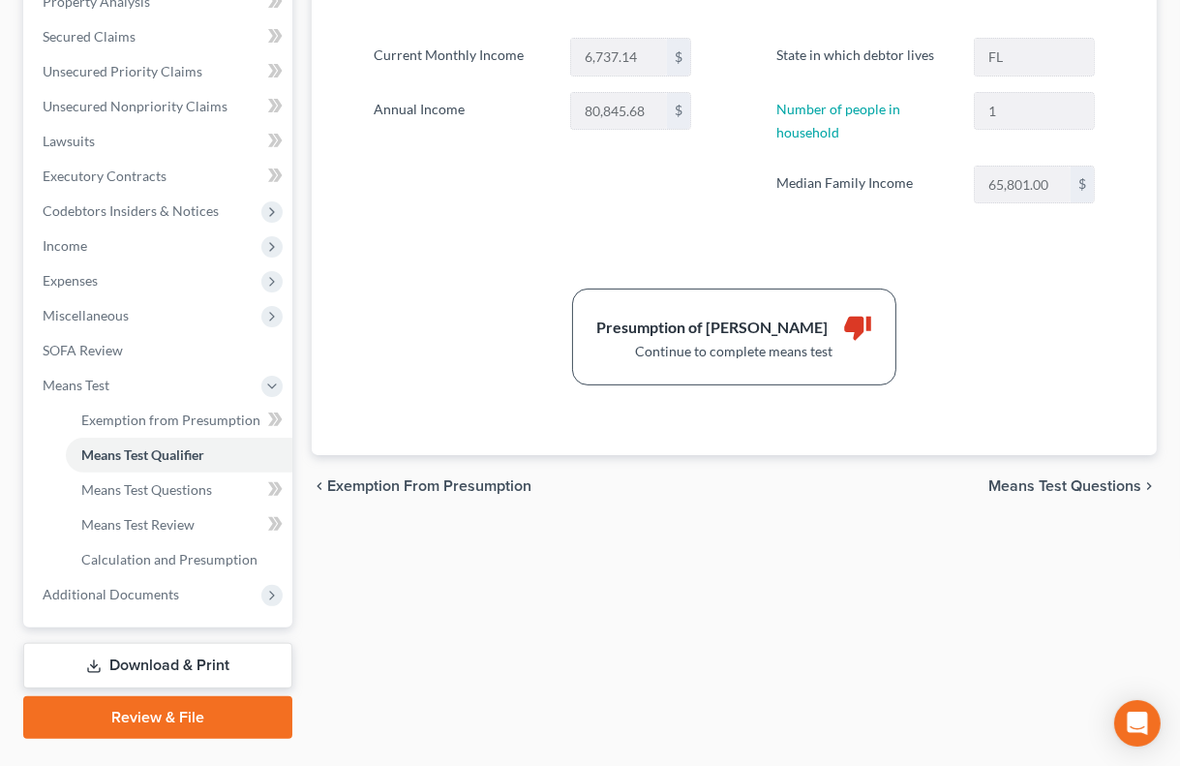
click at [998, 482] on span "Means Test Questions" at bounding box center [1064, 485] width 153 height 15
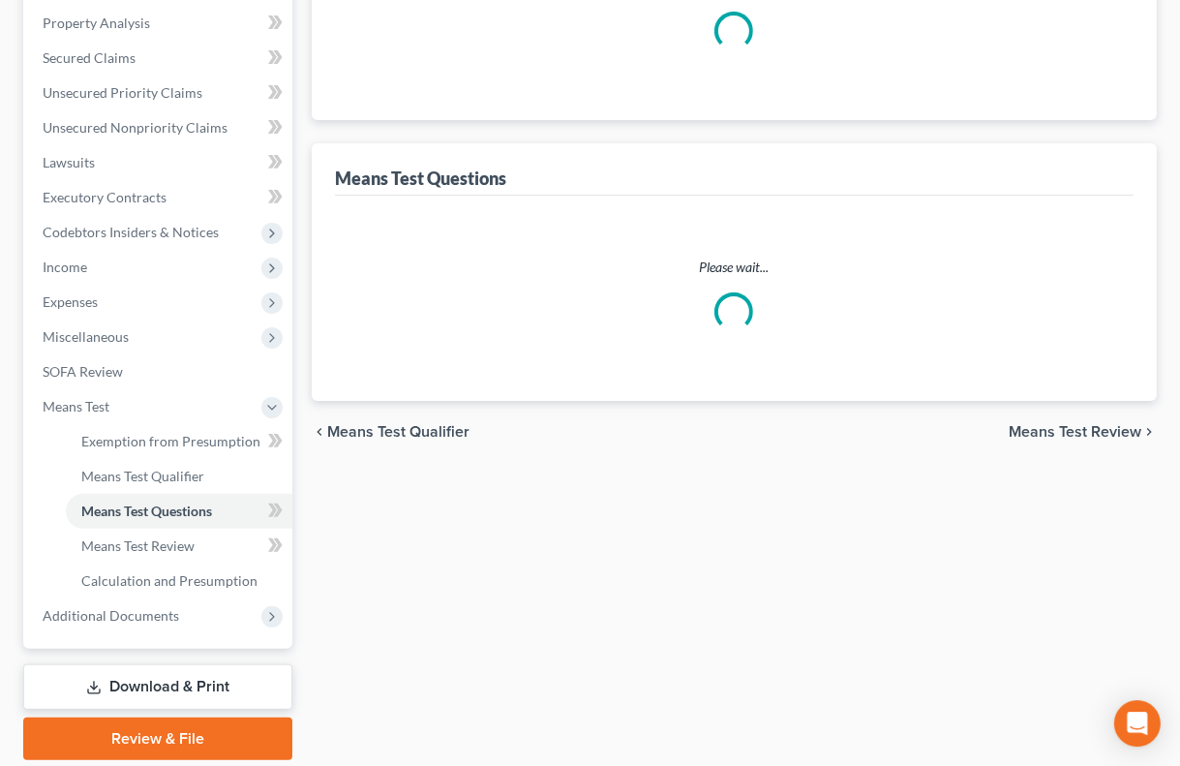
select select "0"
select select "60"
select select "0"
select select "60"
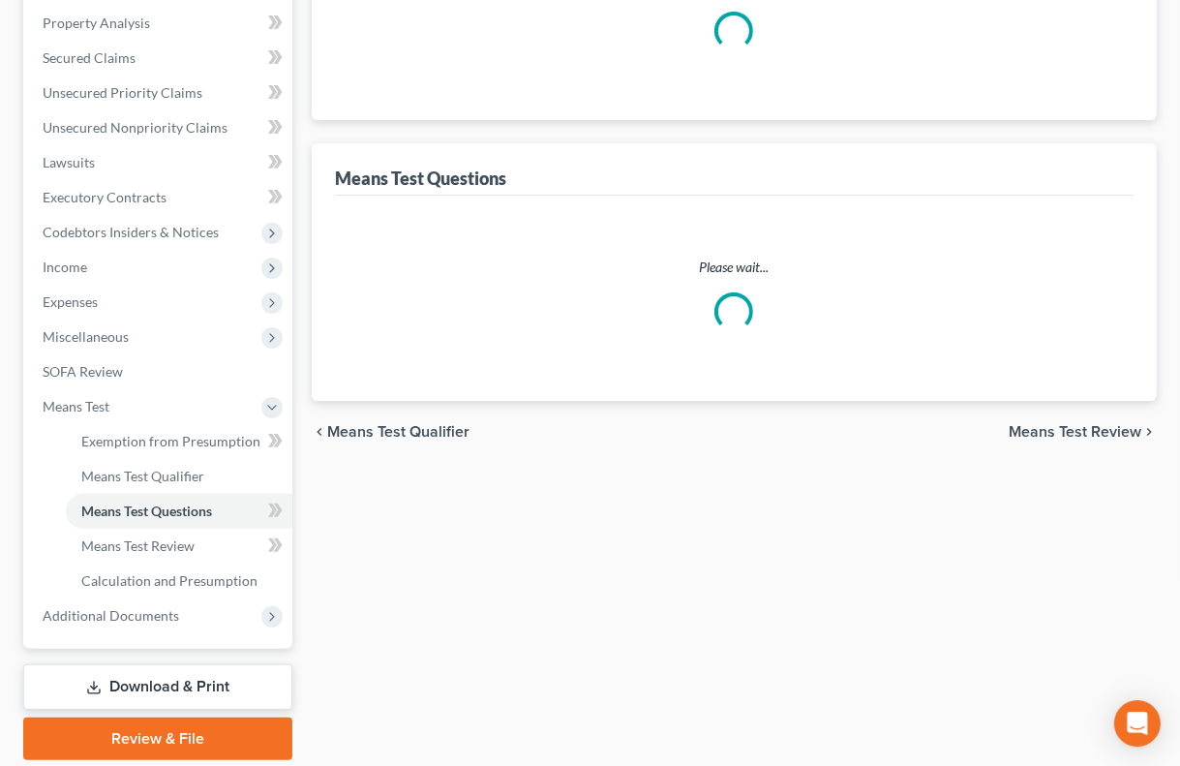
select select "1"
select select "60"
select select "1"
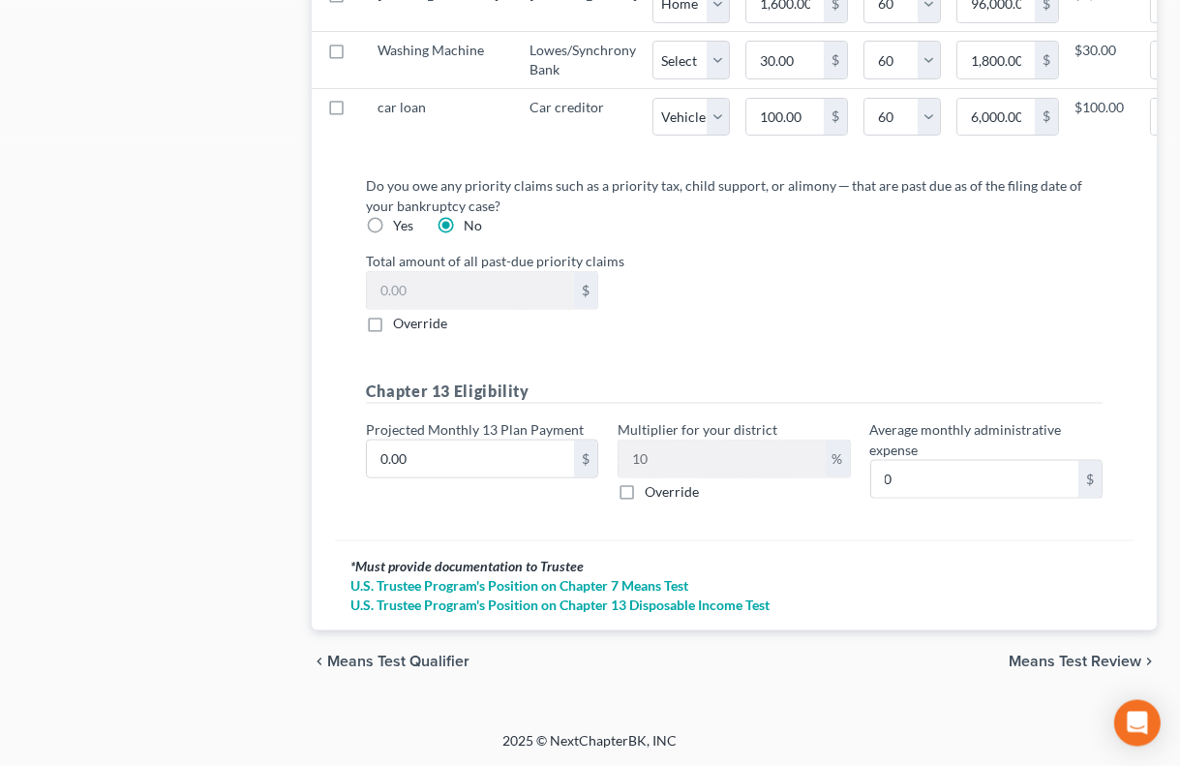
scroll to position [2421, 0]
click at [1066, 661] on span "Means Test Review" at bounding box center [1075, 660] width 133 height 15
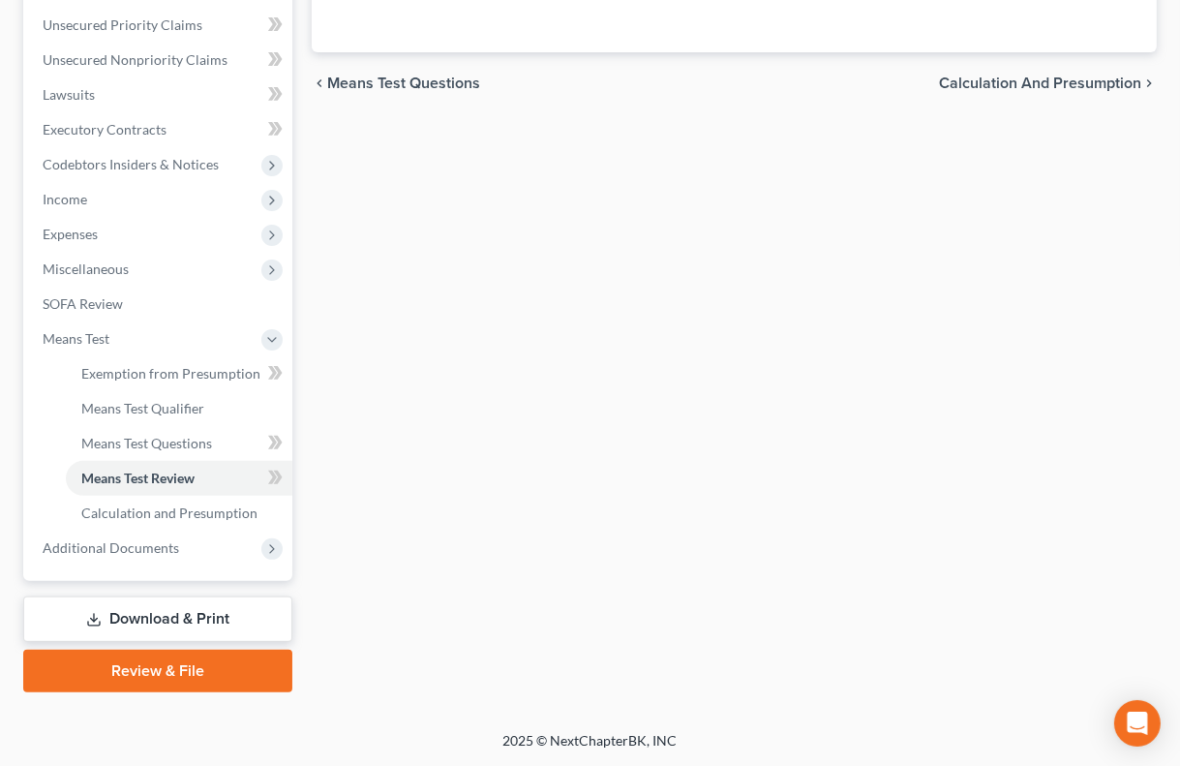
scroll to position [469, 0]
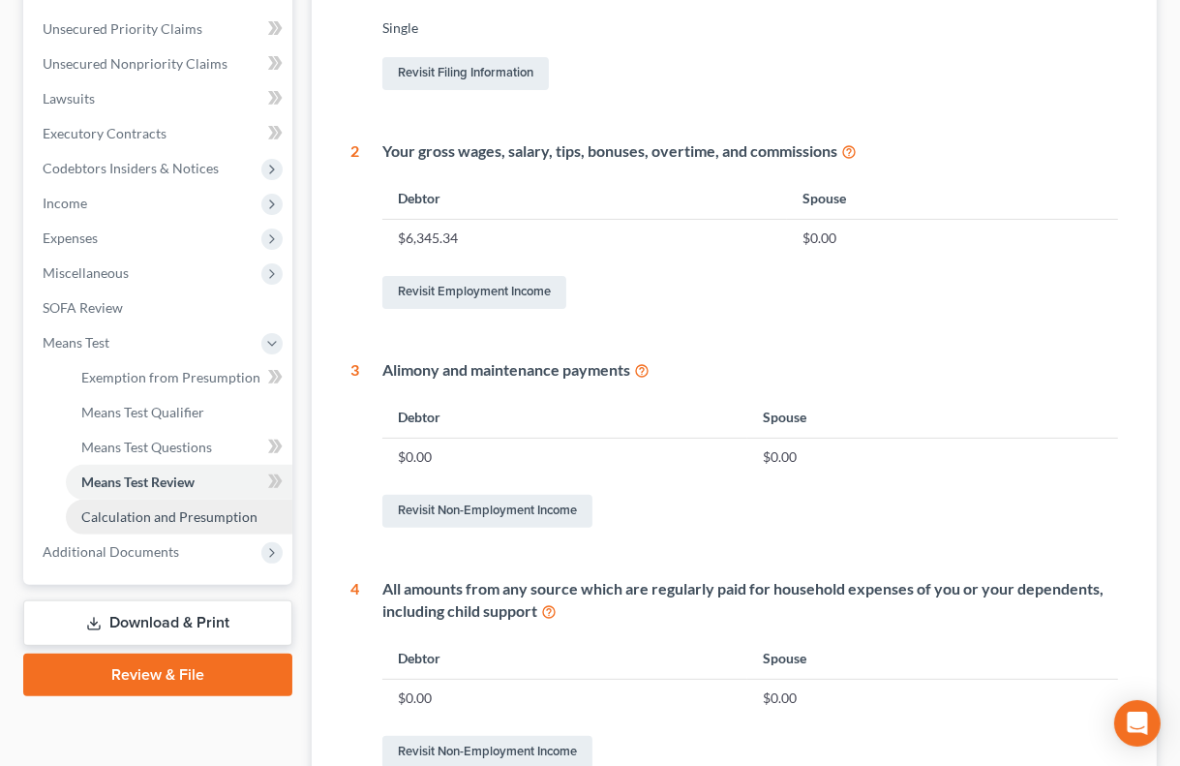
click at [153, 514] on span "Calculation and Presumption" at bounding box center [169, 516] width 176 height 16
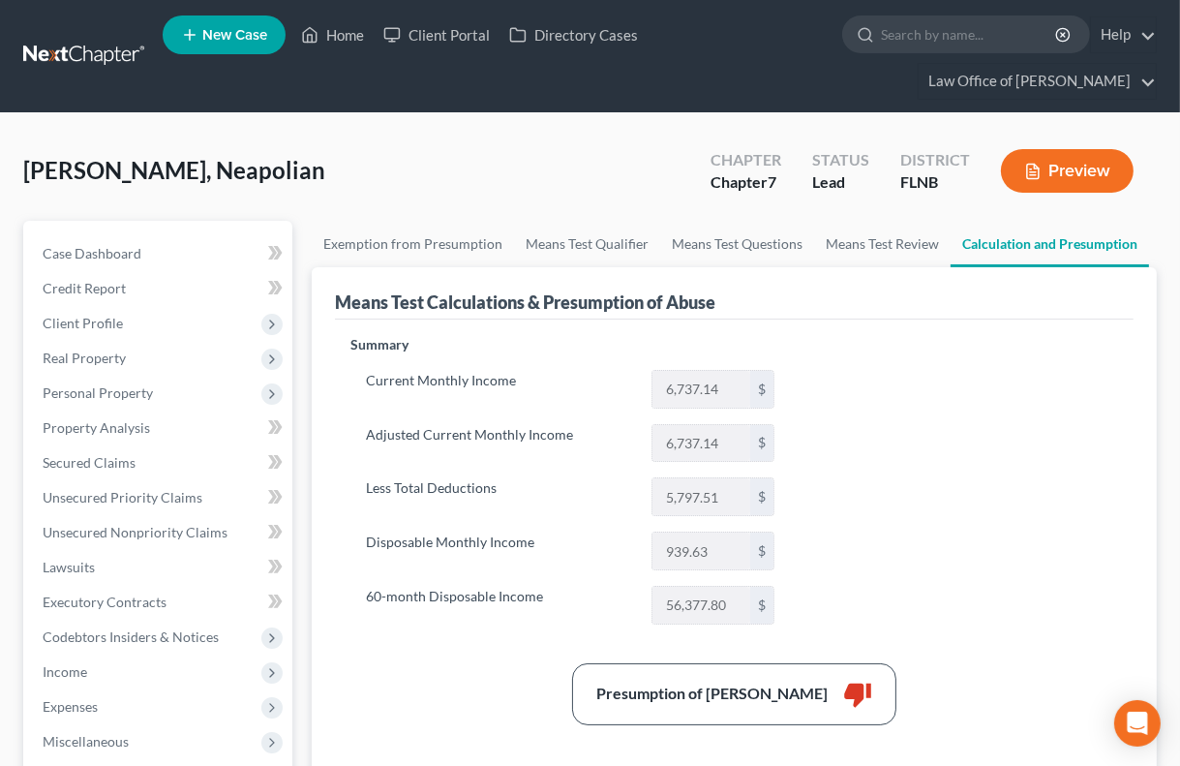
click at [1069, 499] on div "Summary Current Monthly Income 6,737.14 $ Adjusted Current Monthly Income 6,737…" at bounding box center [734, 630] width 787 height 590
click at [135, 461] on link "Secured Claims" at bounding box center [159, 462] width 265 height 35
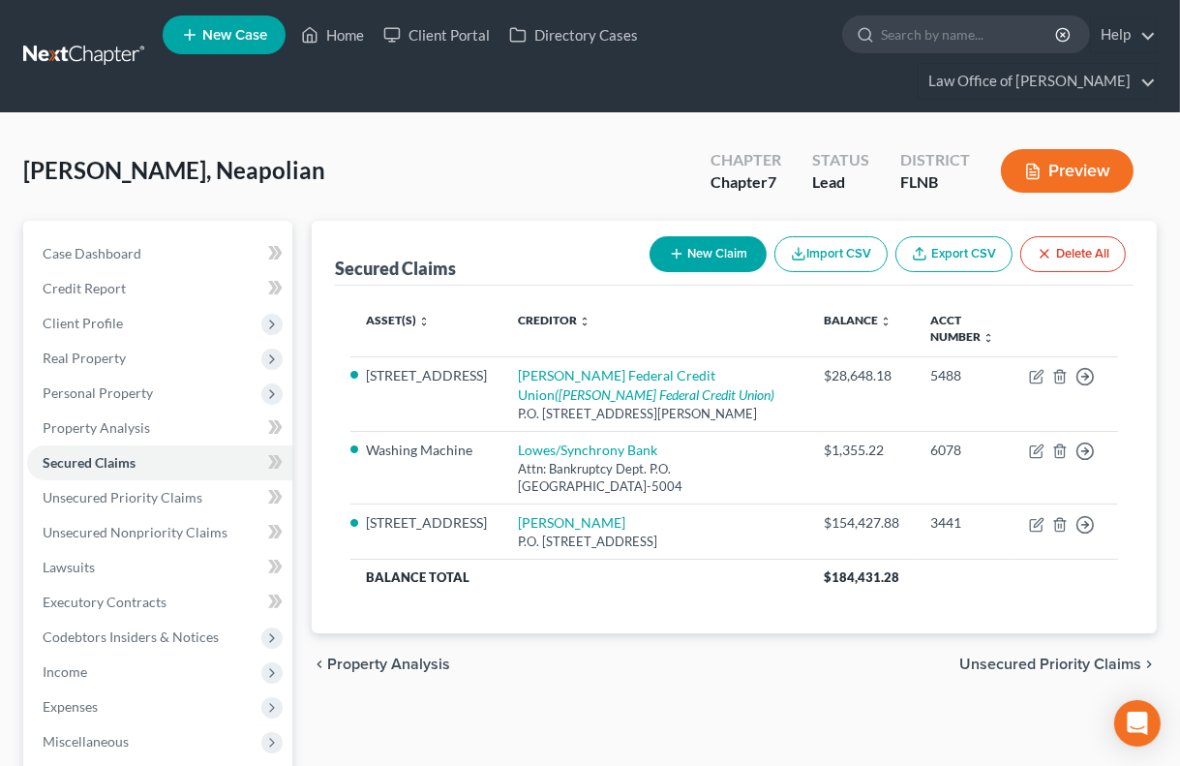
click at [1154, 304] on div "Secured Claims New Claim Import CSV Export CSV Delete All Asset(s) expand_more …" at bounding box center [734, 427] width 845 height 413
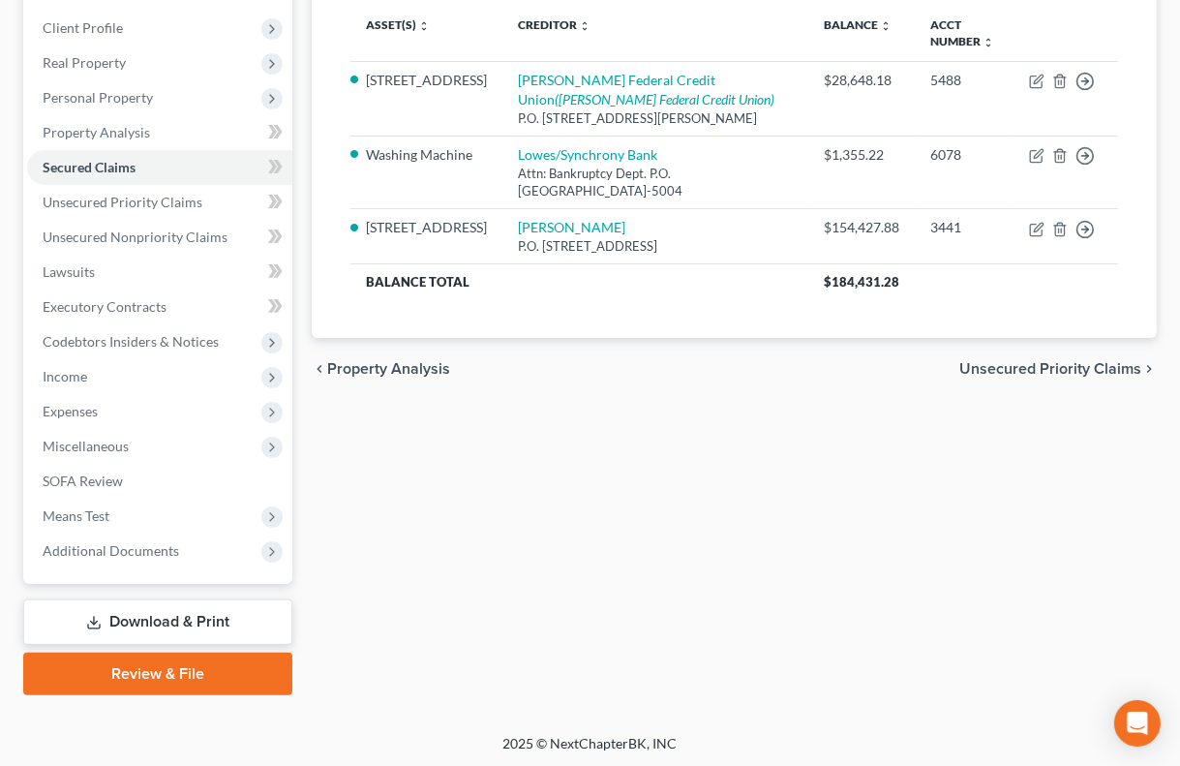
click at [147, 619] on link "Download & Print" at bounding box center [157, 621] width 269 height 45
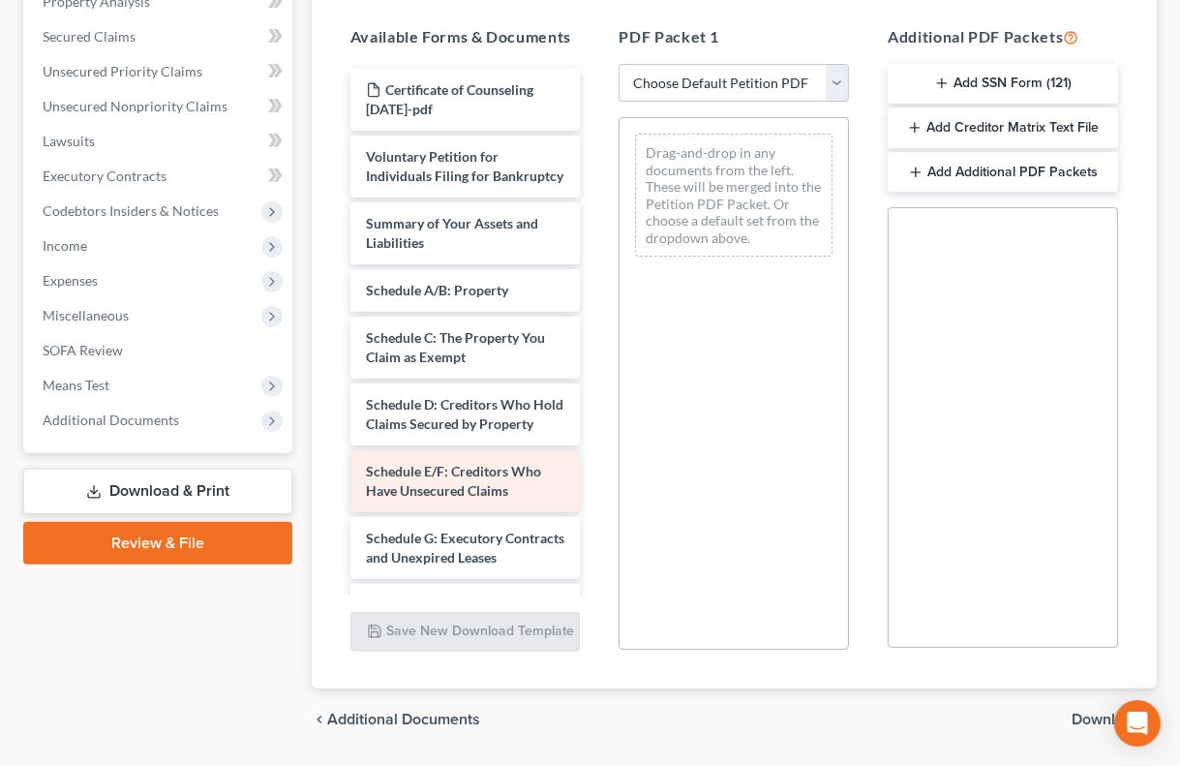
scroll to position [575, 0]
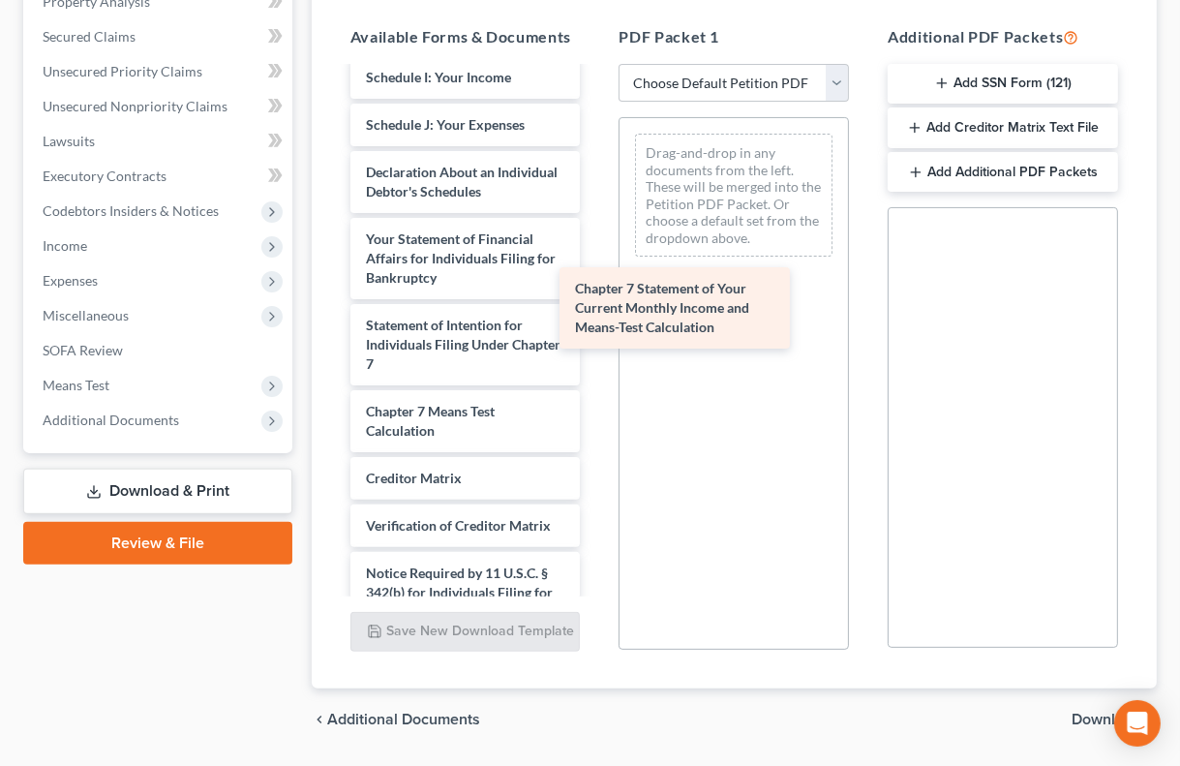
drag, startPoint x: 494, startPoint y: 440, endPoint x: 772, endPoint y: 244, distance: 341.1
click at [596, 244] on div "Chapter 7 Statement of Your Current Monthly Income and Means-Test Calculation C…" at bounding box center [465, 97] width 261 height 1206
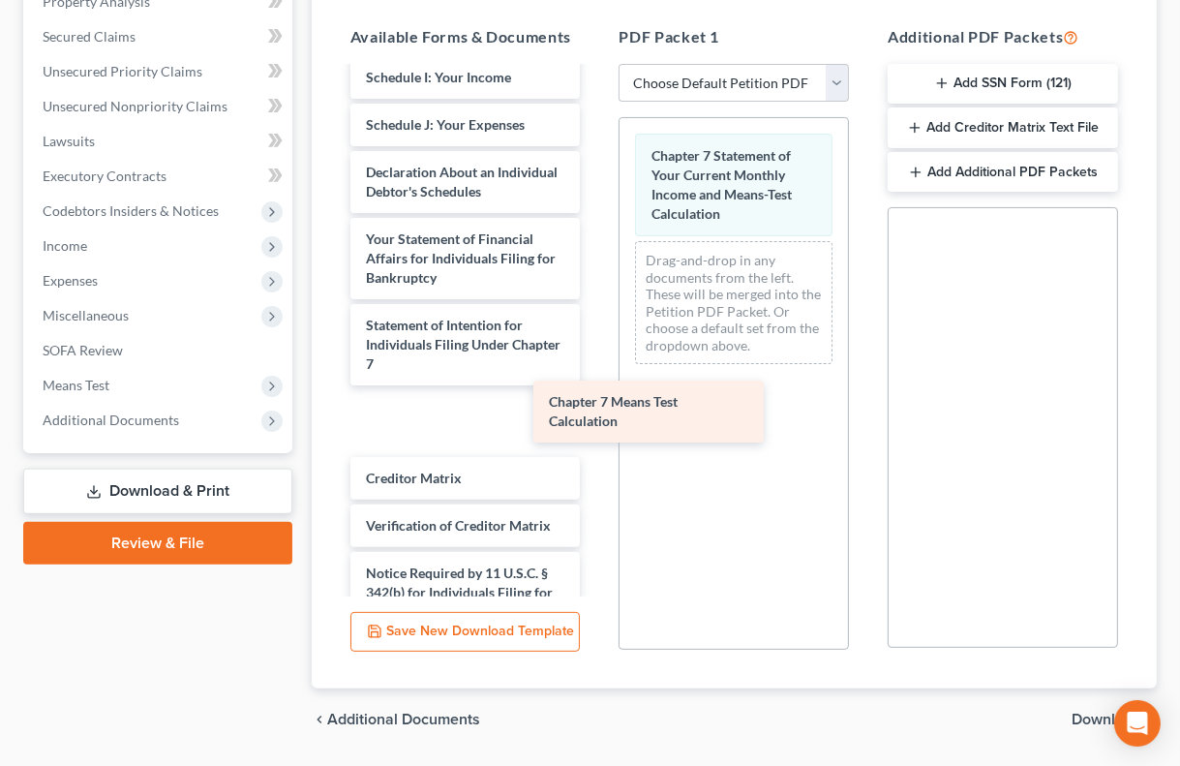
drag, startPoint x: 457, startPoint y: 403, endPoint x: 762, endPoint y: 340, distance: 311.3
click at [596, 345] on div "Chapter 7 Means Test Calculation Certificate of Counseling [DATE]-pdf Voluntary…" at bounding box center [465, 97] width 261 height 1206
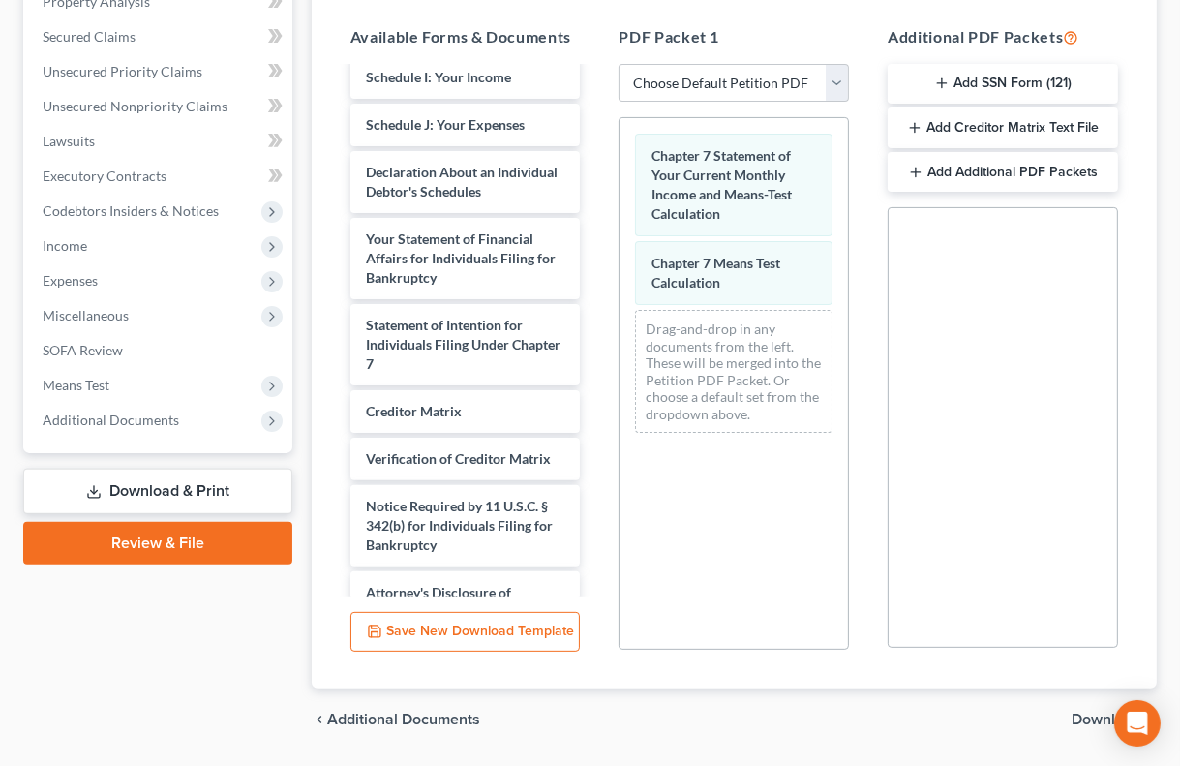
click at [1088, 714] on span "Download" at bounding box center [1107, 718] width 70 height 15
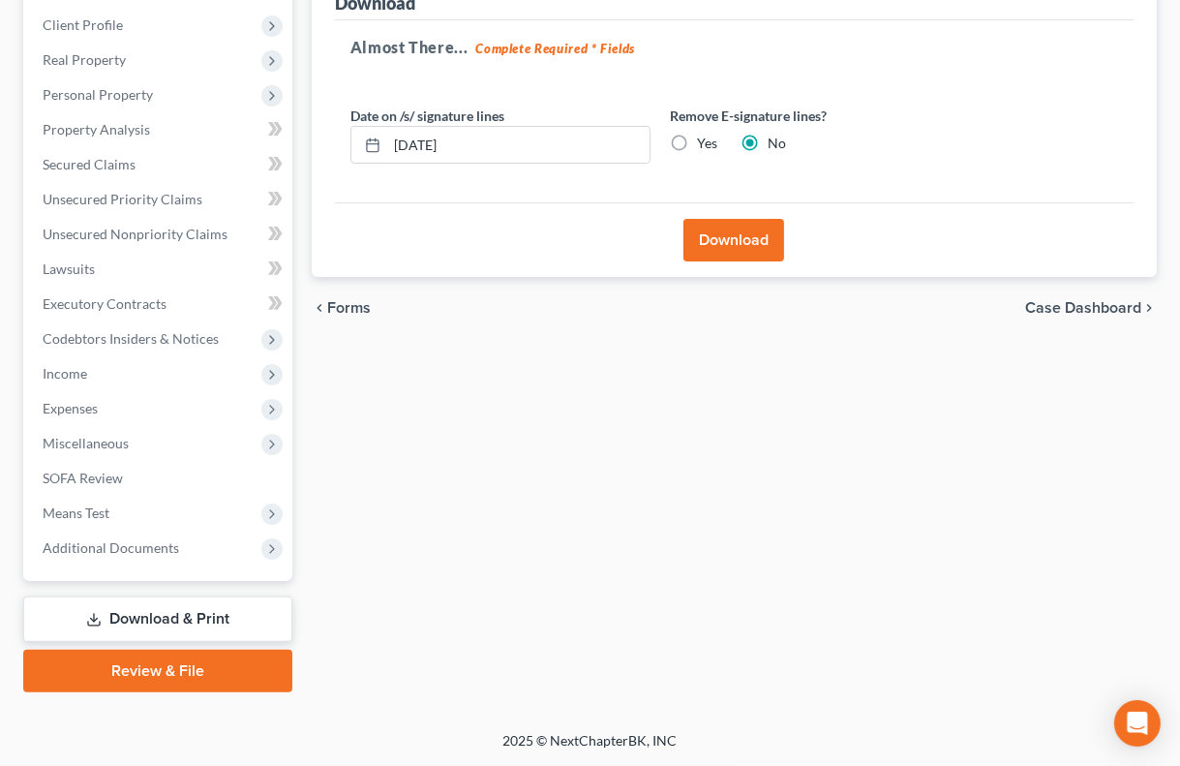
scroll to position [295, 0]
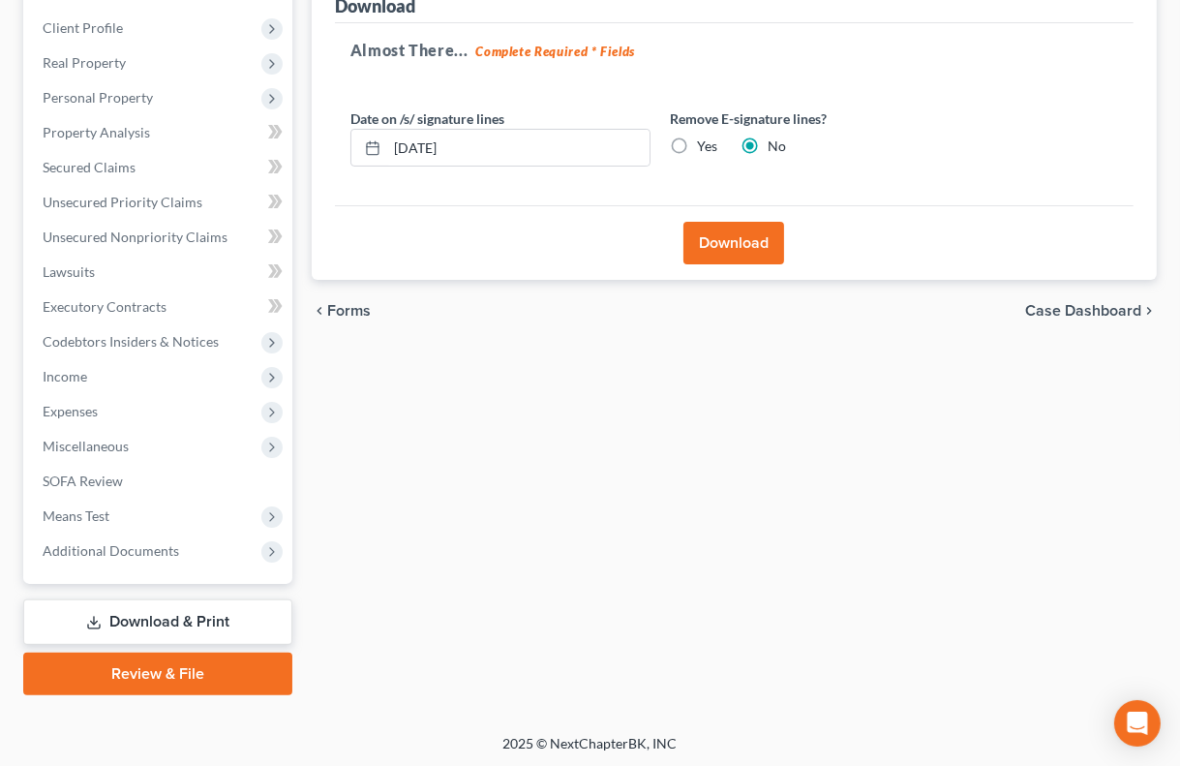
click at [697, 143] on label "Yes" at bounding box center [707, 145] width 20 height 19
click at [705, 143] on input "Yes" at bounding box center [711, 142] width 13 height 13
radio input "true"
radio input "false"
click at [681, 251] on div "Download" at bounding box center [734, 242] width 799 height 75
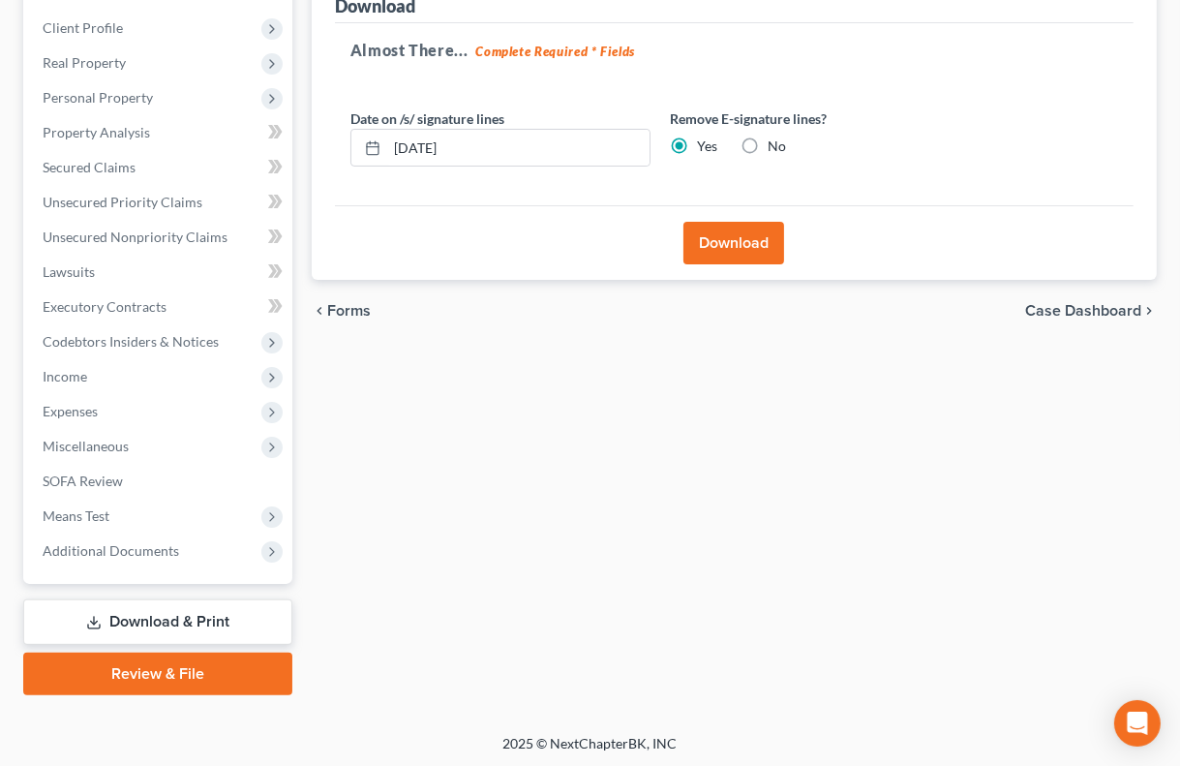
click at [702, 251] on button "Download" at bounding box center [733, 243] width 101 height 43
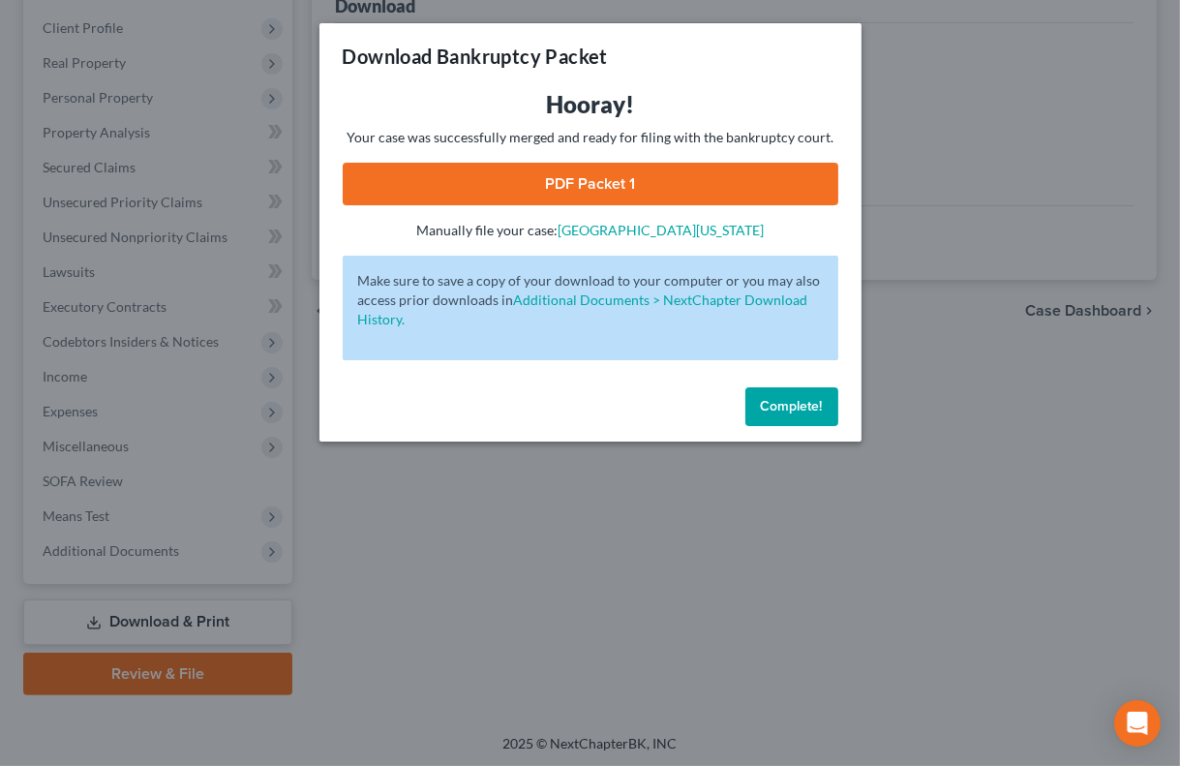
click at [672, 187] on link "PDF Packet 1" at bounding box center [591, 184] width 496 height 43
click at [814, 408] on span "Complete!" at bounding box center [792, 406] width 62 height 16
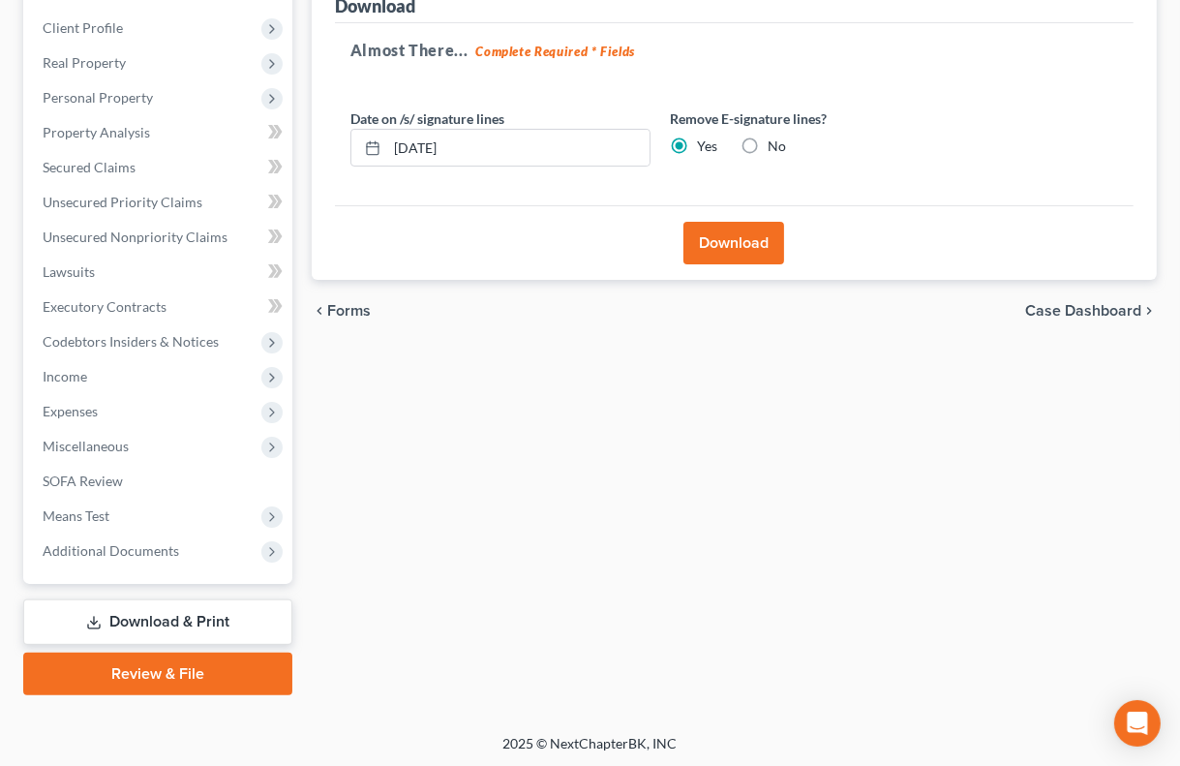
scroll to position [0, 0]
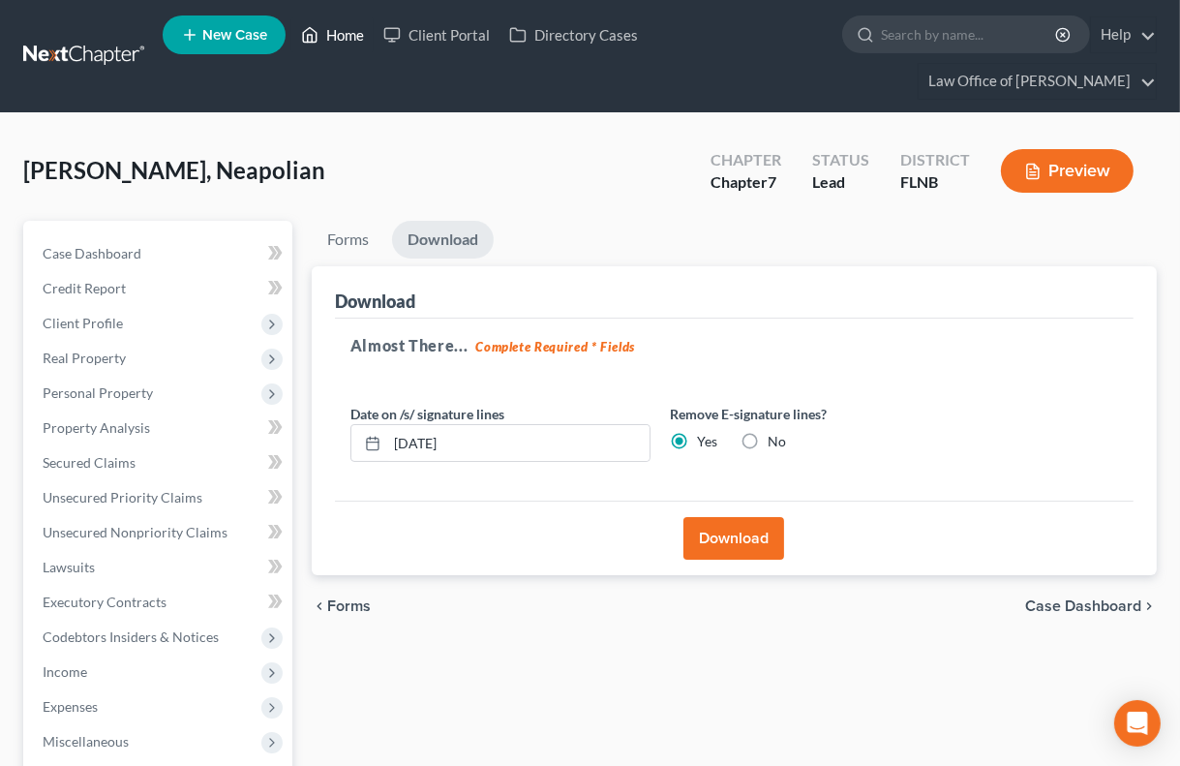
click at [341, 31] on link "Home" at bounding box center [332, 34] width 82 height 35
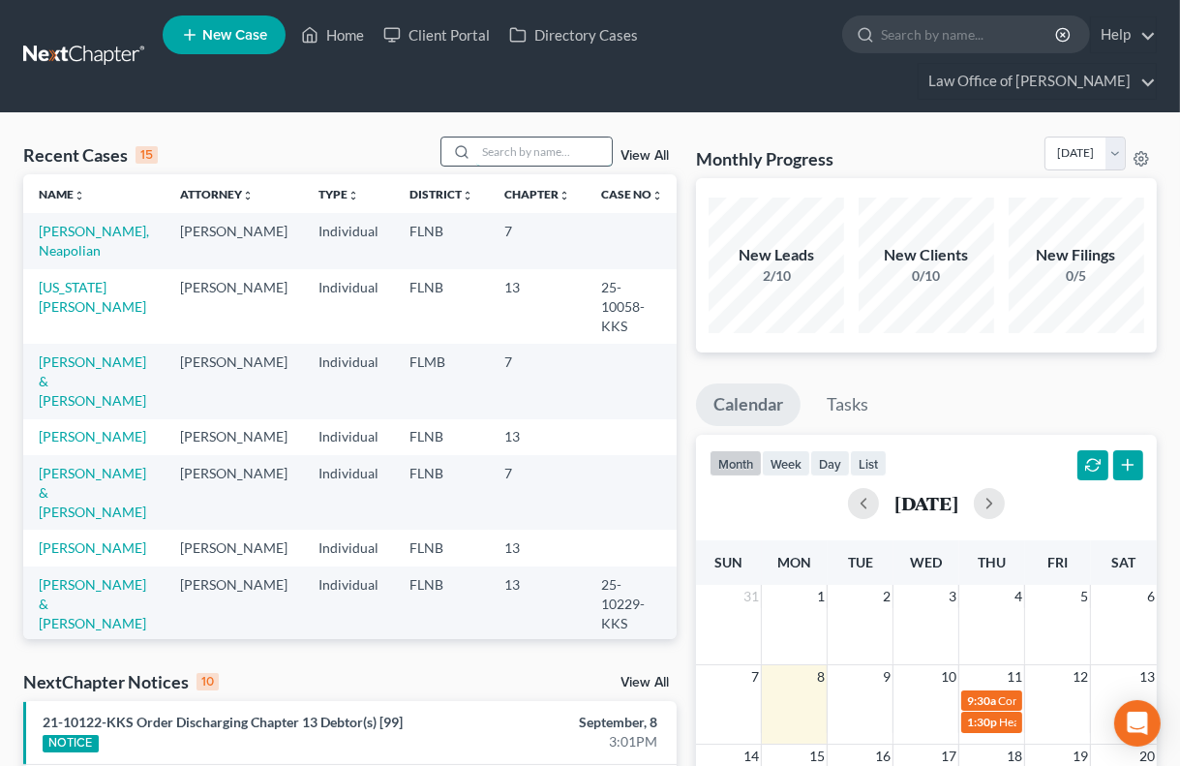
click at [561, 155] on input "search" at bounding box center [544, 151] width 136 height 28
click at [61, 576] on link "[PERSON_NAME] & [PERSON_NAME]" at bounding box center [92, 603] width 107 height 55
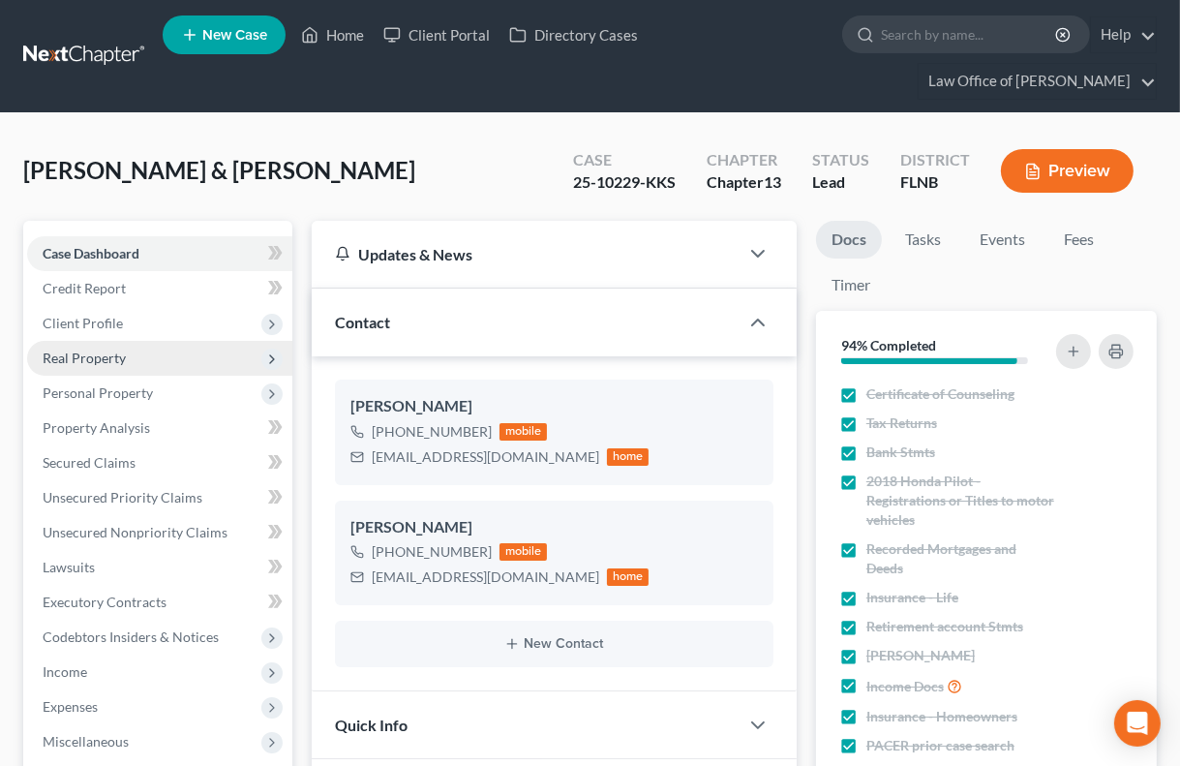
click at [93, 360] on span "Real Property" at bounding box center [84, 357] width 83 height 16
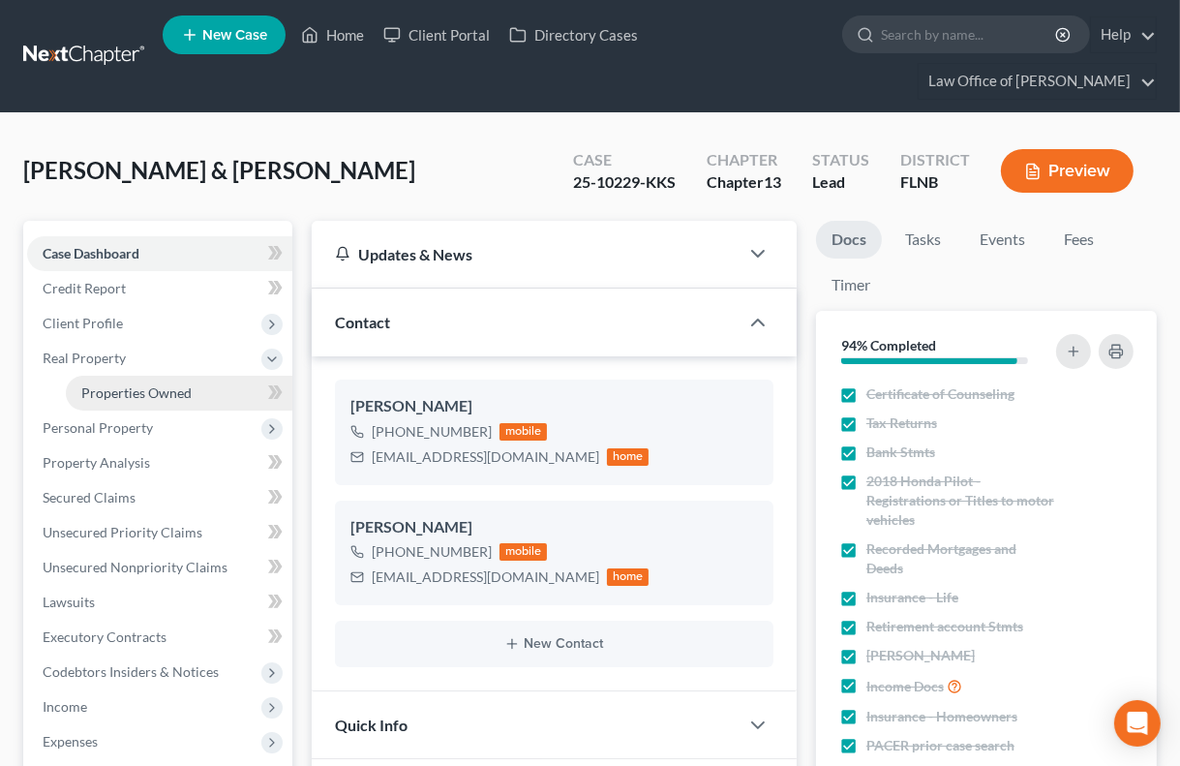
click at [101, 386] on span "Properties Owned" at bounding box center [136, 392] width 110 height 16
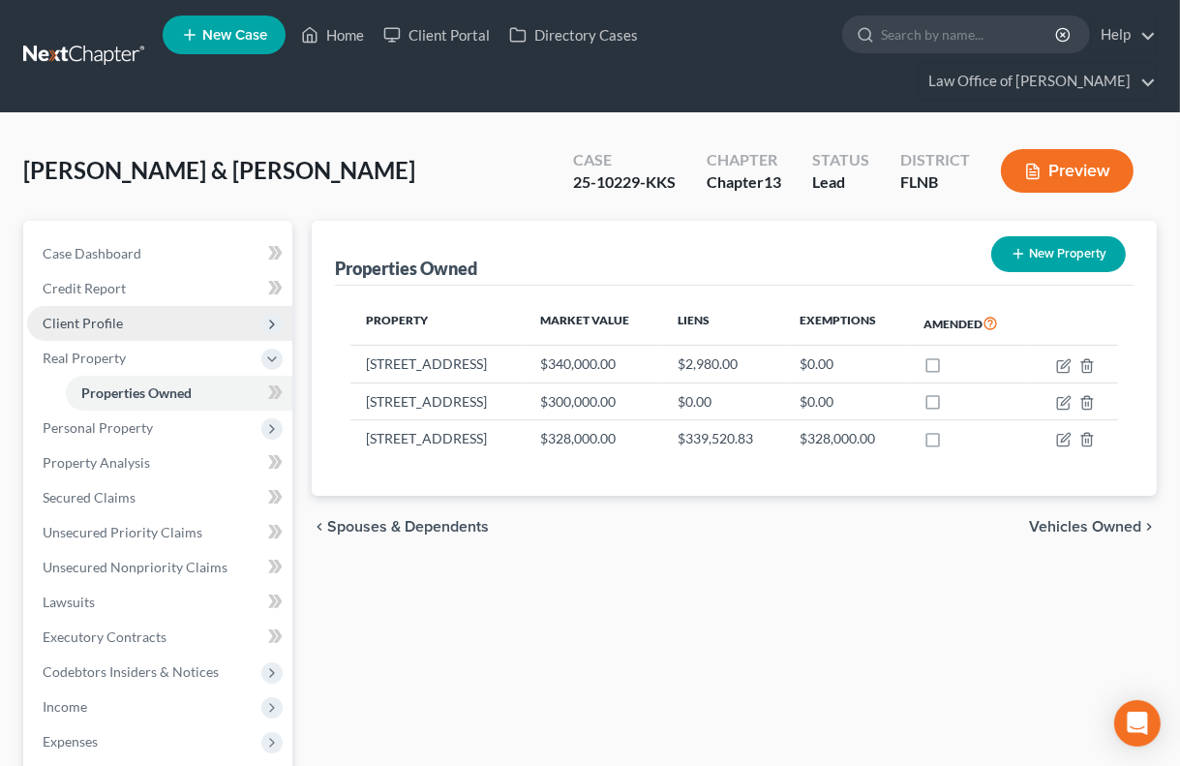
click at [112, 322] on span "Client Profile" at bounding box center [83, 323] width 80 height 16
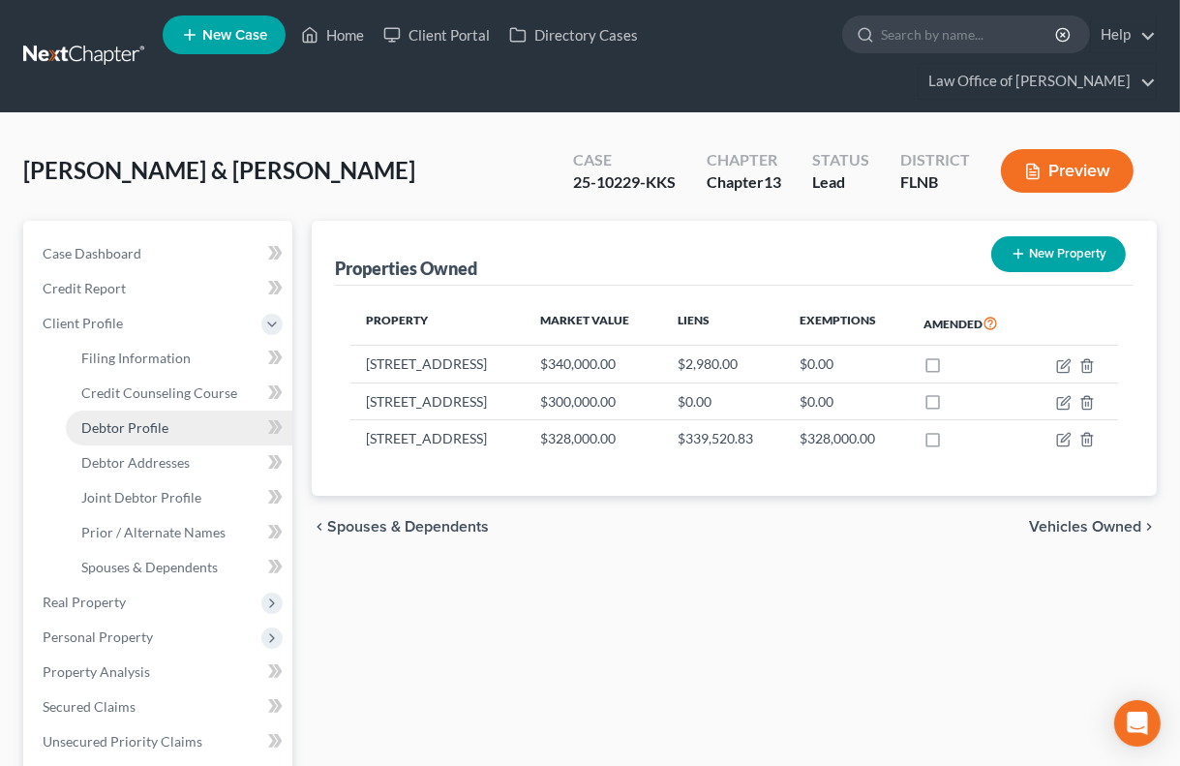
click at [167, 432] on link "Debtor Profile" at bounding box center [179, 427] width 227 height 35
select select "1"
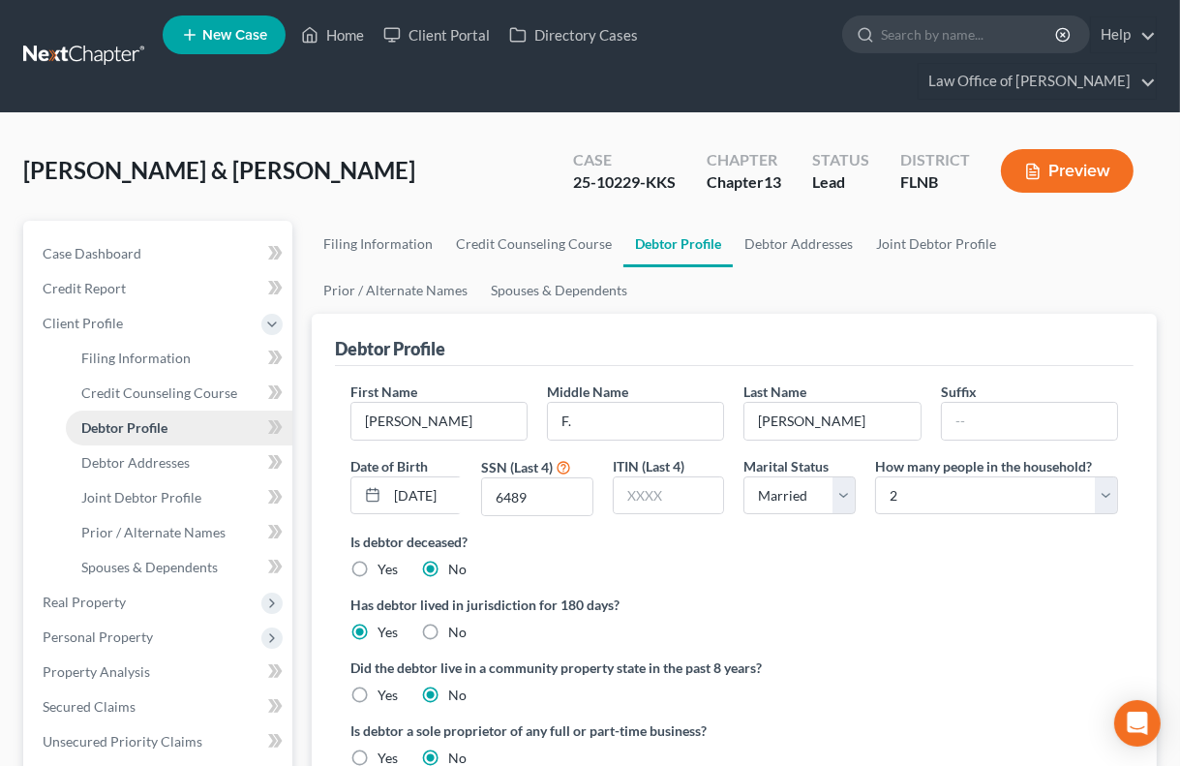
radio input "true"
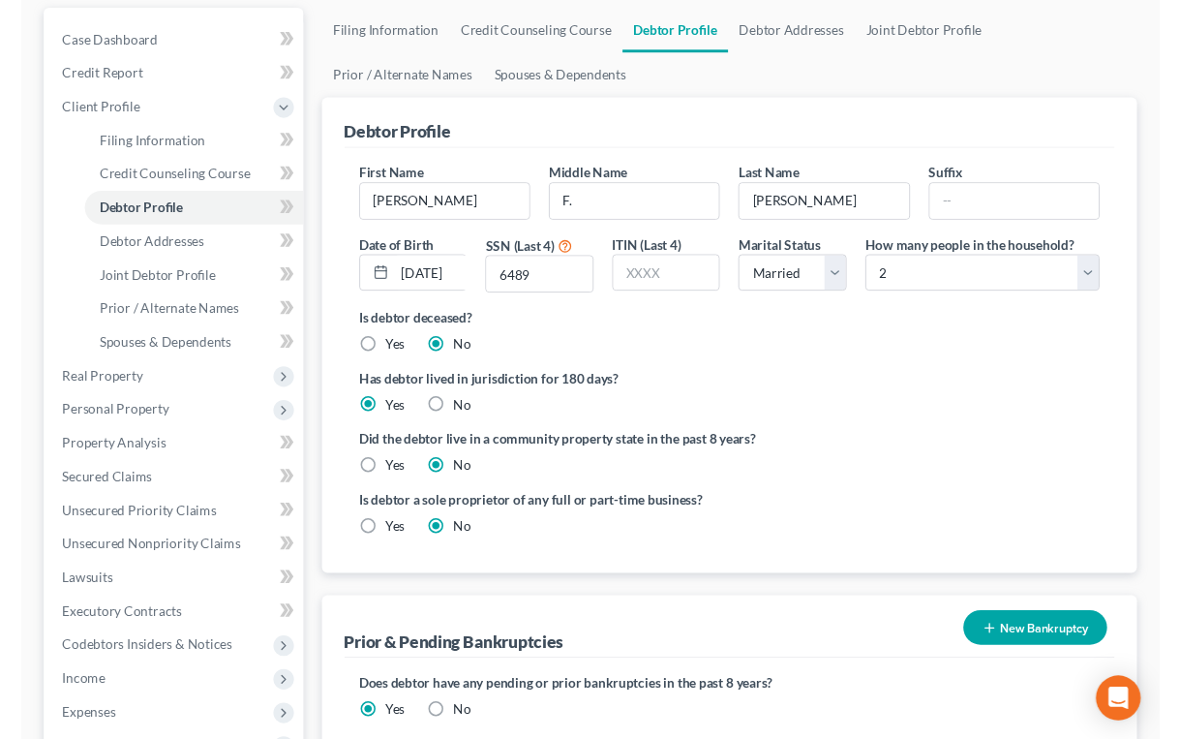
scroll to position [532, 0]
